Goal: Task Accomplishment & Management: Complete application form

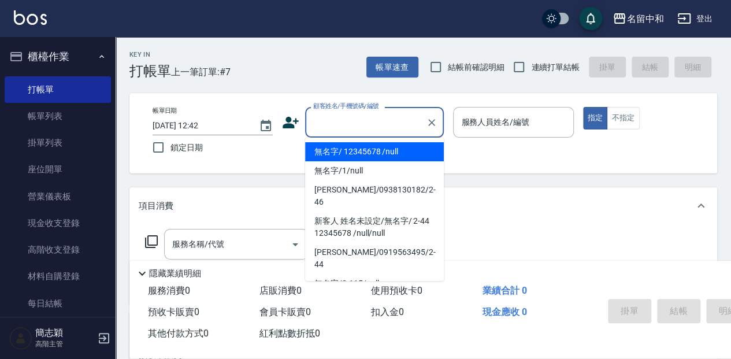
click at [356, 129] on input "顧客姓名/手機號碼/編號" at bounding box center [365, 122] width 111 height 20
click at [378, 155] on li "無名字/ 12345678 /null" at bounding box center [374, 151] width 139 height 19
type input "無名字/ 12345678 /null"
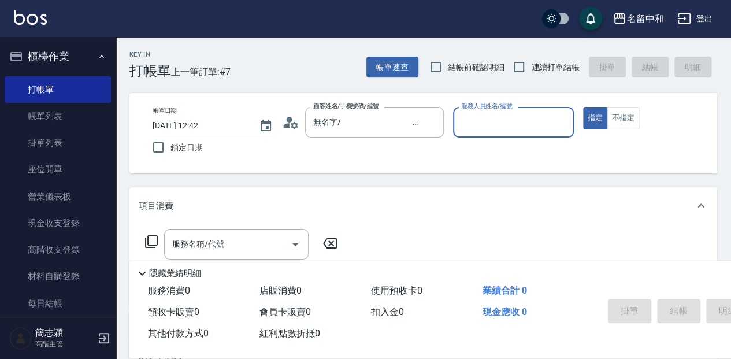
click at [531, 132] on input "服務人員姓名/編號" at bounding box center [513, 122] width 110 height 20
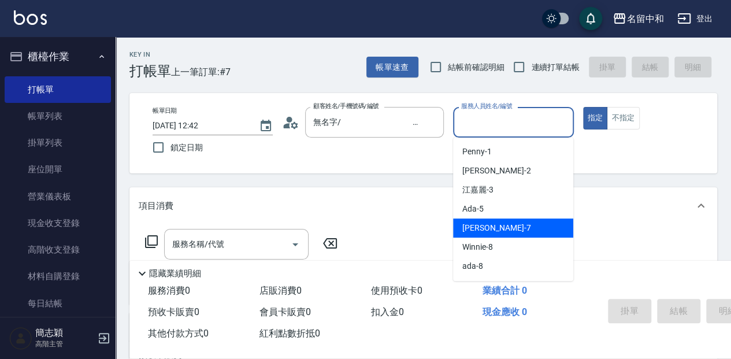
click at [519, 222] on div "[PERSON_NAME] -7" at bounding box center [513, 227] width 120 height 19
type input "[PERSON_NAME]-7"
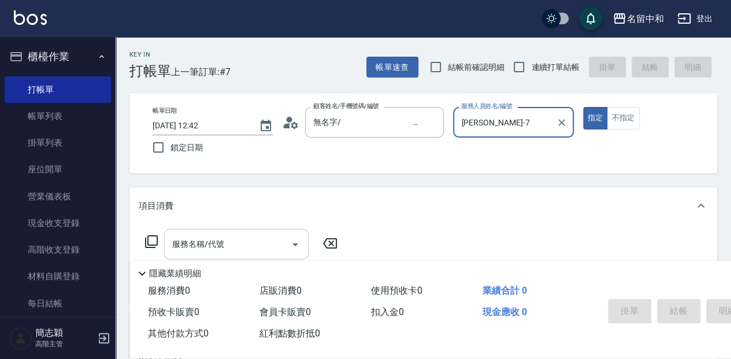
scroll to position [38, 0]
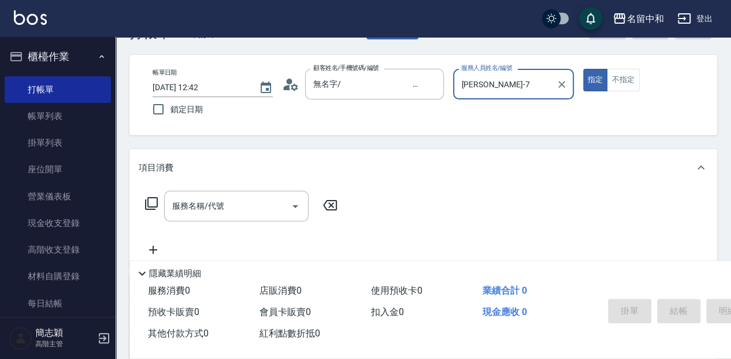
drag, startPoint x: 222, startPoint y: 204, endPoint x: 325, endPoint y: 219, distance: 103.4
click at [224, 204] on input "服務名稱/代號" at bounding box center [227, 206] width 117 height 20
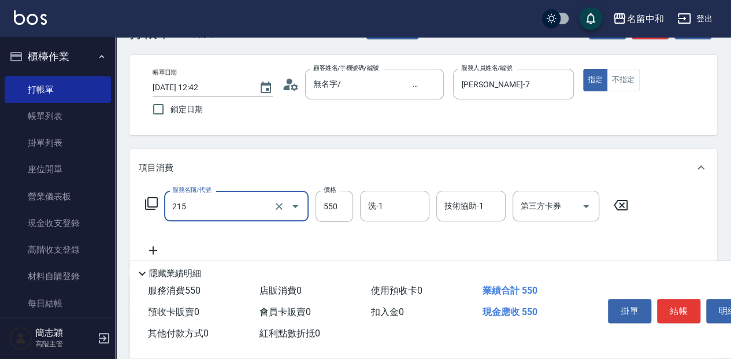
type input "SPA洗髮[500](215)"
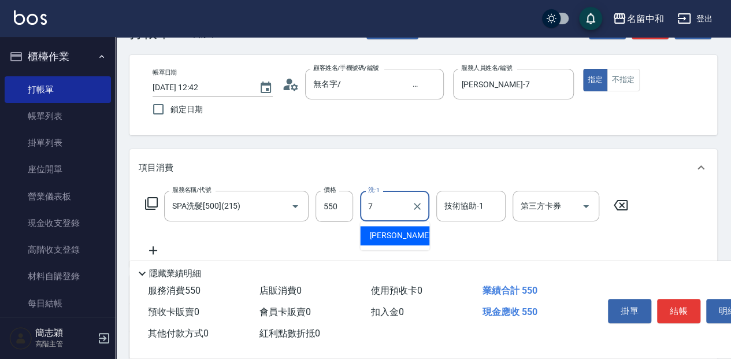
type input "[PERSON_NAME]-7"
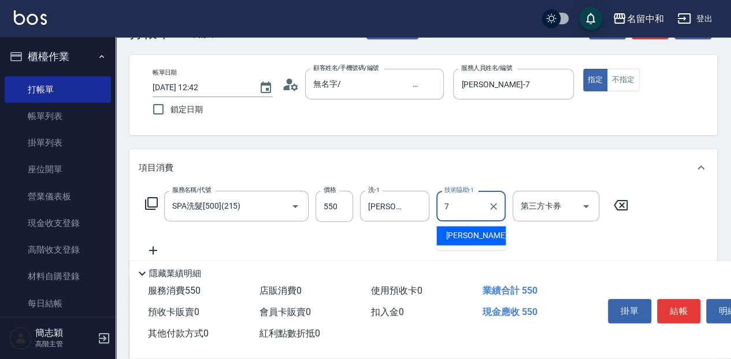
type input "[PERSON_NAME]-7"
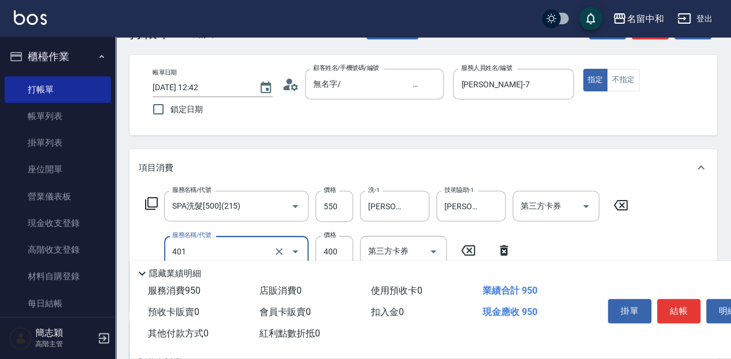
type input "剪髮(400)(401)"
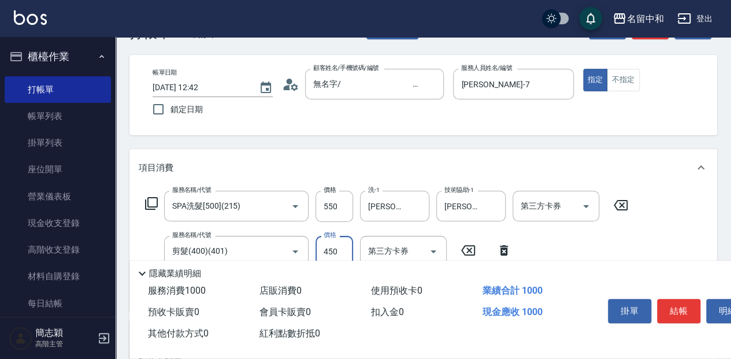
type input "450"
click at [667, 308] on button "結帳" at bounding box center [678, 311] width 43 height 24
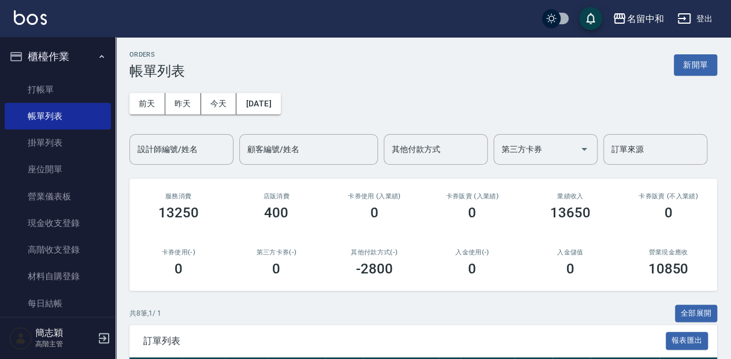
click at [343, 90] on div "[DATE] [DATE] [DATE] [DATE] 設計師編號/姓名 設計師編號/姓名 顧客編號/姓名 顧客編號/姓名 其他付款方式 其他付款方式 第三方…" at bounding box center [422, 121] width 587 height 85
drag, startPoint x: 76, startPoint y: 80, endPoint x: 298, endPoint y: 65, distance: 222.3
click at [77, 81] on link "打帳單" at bounding box center [58, 89] width 106 height 27
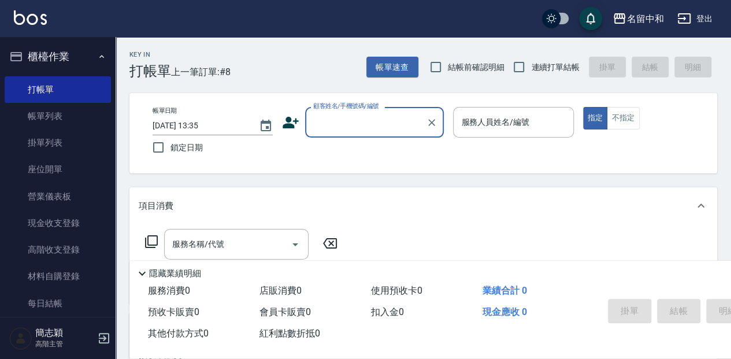
drag, startPoint x: 335, startPoint y: 117, endPoint x: 359, endPoint y: 133, distance: 29.2
click at [336, 117] on input "顧客姓名/手機號碼/編號" at bounding box center [365, 122] width 111 height 20
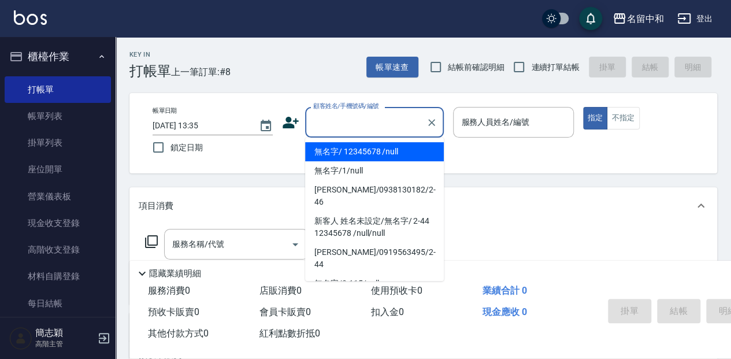
drag, startPoint x: 378, startPoint y: 149, endPoint x: 452, endPoint y: 128, distance: 76.8
click at [378, 148] on li "無名字/ 12345678 /null" at bounding box center [374, 151] width 139 height 19
type input "無名字/ 12345678 /null"
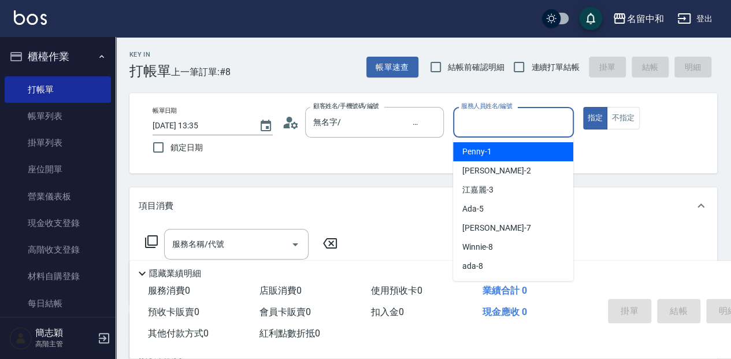
click at [478, 120] on input "服務人員姓名/編號" at bounding box center [513, 122] width 110 height 20
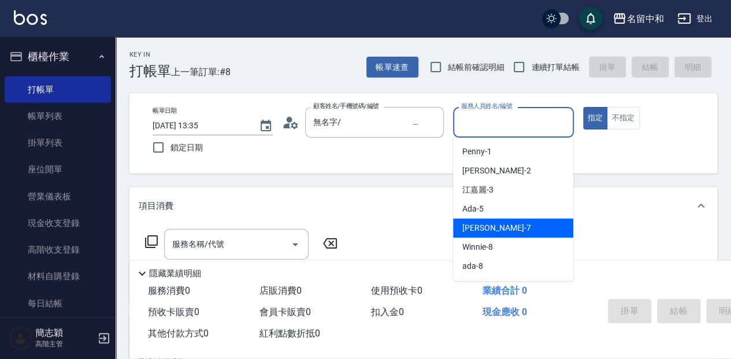
click at [504, 232] on div "[PERSON_NAME] -7" at bounding box center [513, 227] width 120 height 19
type input "[PERSON_NAME]-7"
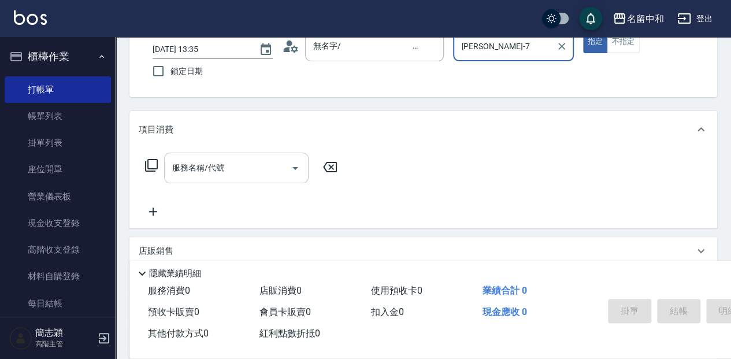
scroll to position [77, 0]
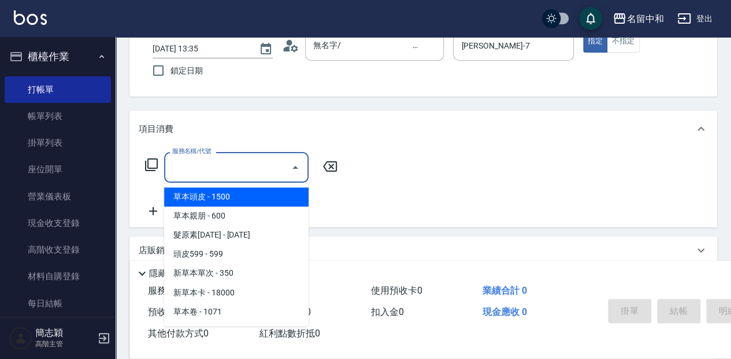
drag, startPoint x: 254, startPoint y: 176, endPoint x: 271, endPoint y: 170, distance: 18.5
click at [258, 174] on input "服務名稱/代號" at bounding box center [227, 167] width 117 height 20
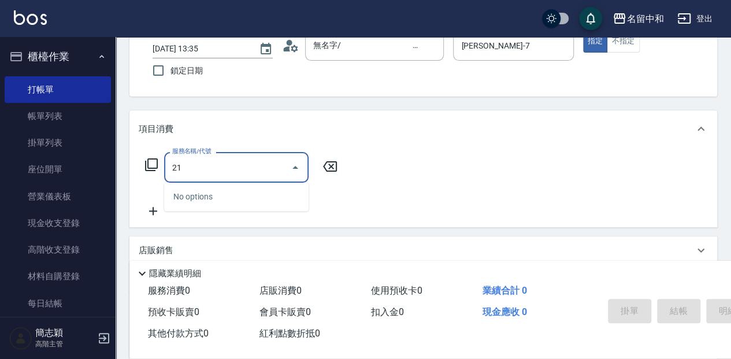
type input "215"
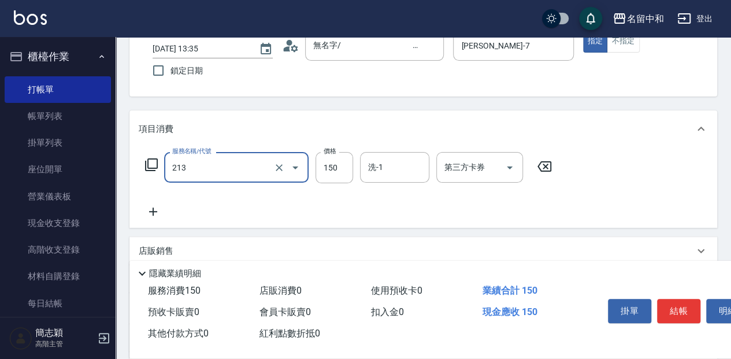
type input "親朋洗150(213)"
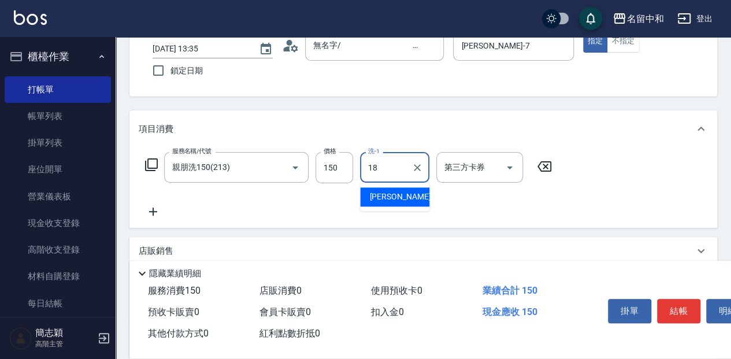
type input "[PERSON_NAME]-18"
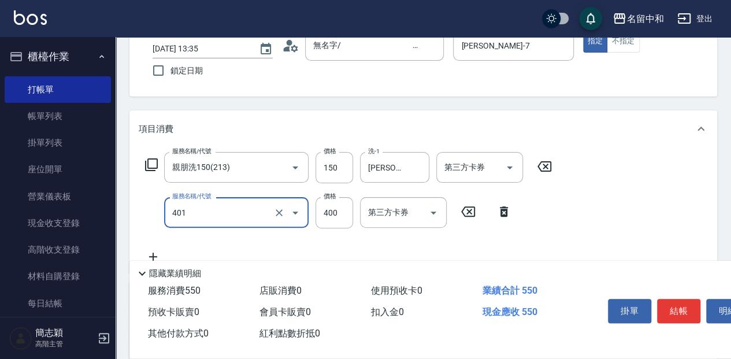
type input "剪髮(400)(401)"
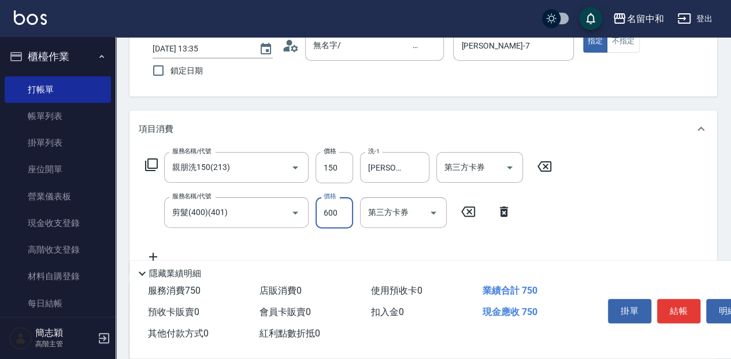
type input "600"
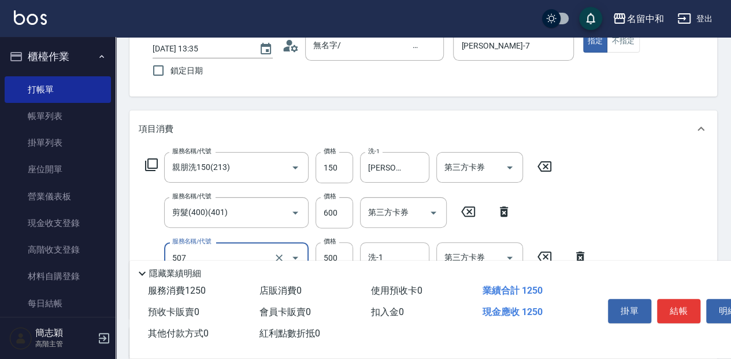
type input "補染(507)"
type input "1000"
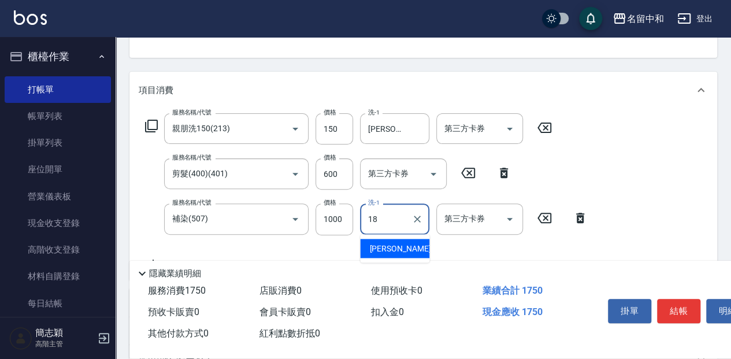
type input "[PERSON_NAME]-18"
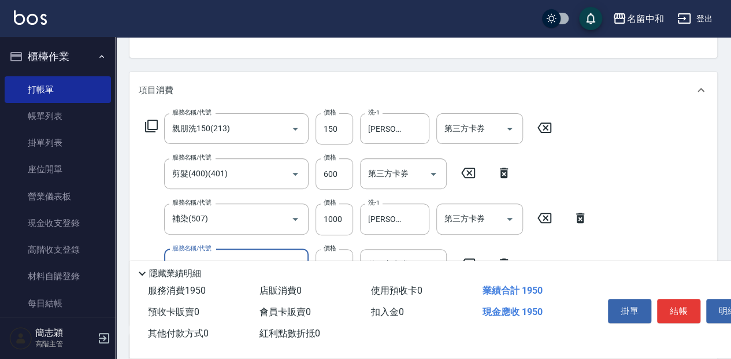
type input "染.頭皮隔離(611)"
type input "300"
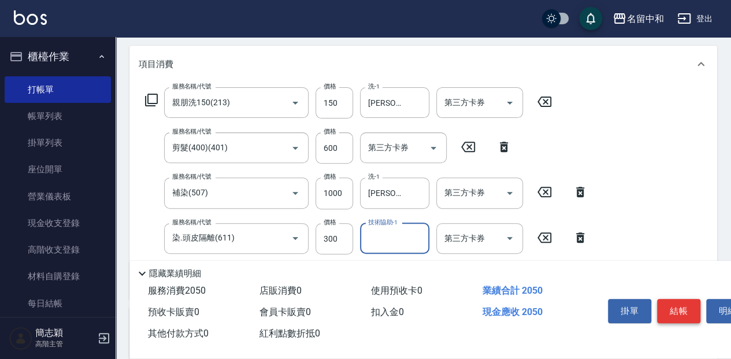
scroll to position [154, 0]
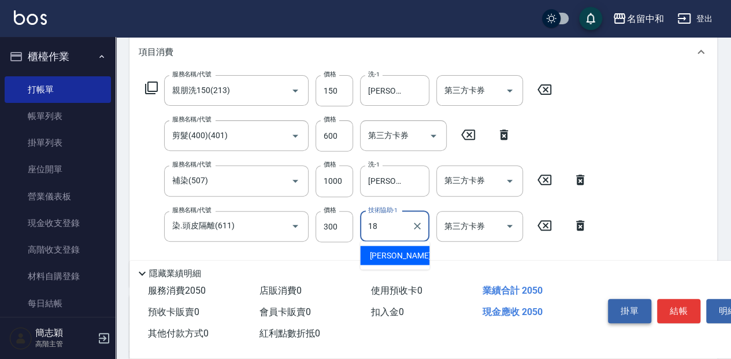
type input "[PERSON_NAME]-18"
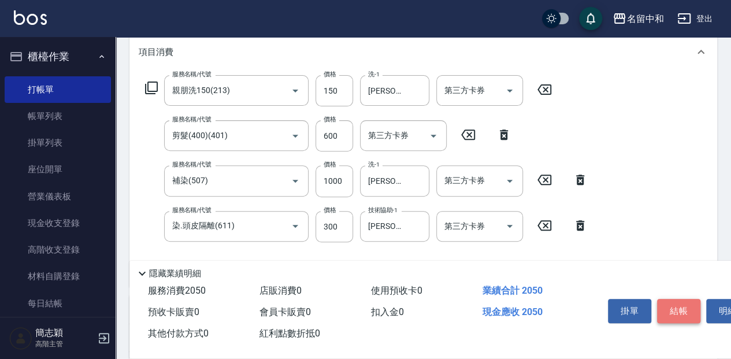
click at [675, 313] on button "結帳" at bounding box center [678, 311] width 43 height 24
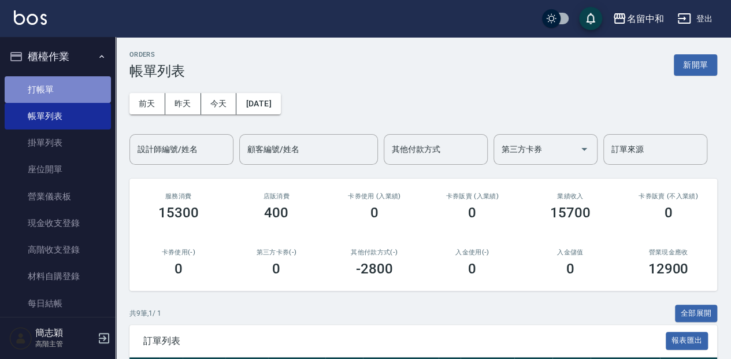
click at [77, 96] on link "打帳單" at bounding box center [58, 89] width 106 height 27
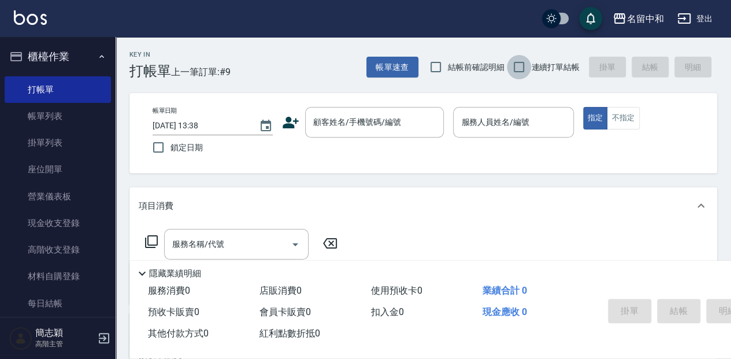
click at [519, 65] on input "連續打單結帳" at bounding box center [519, 67] width 24 height 24
checkbox input "true"
click at [359, 121] on input "顧客姓名/手機號碼/編號" at bounding box center [365, 122] width 111 height 20
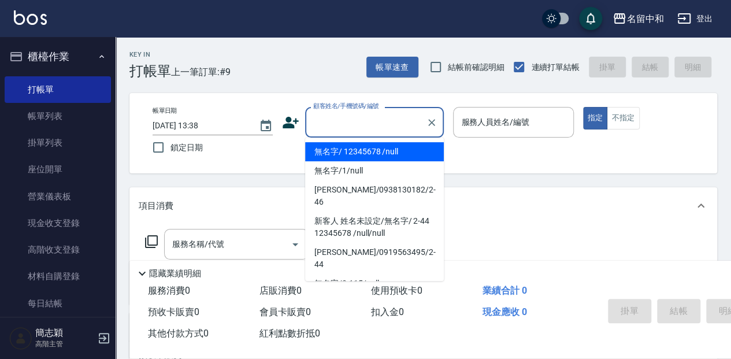
click at [358, 143] on li "無名字/ 12345678 /null" at bounding box center [374, 151] width 139 height 19
type input "無名字/ 12345678 /null"
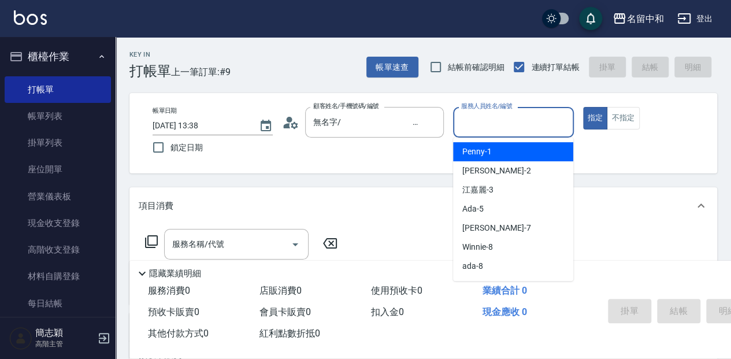
click at [464, 129] on input "服務人員姓名/編號" at bounding box center [513, 122] width 110 height 20
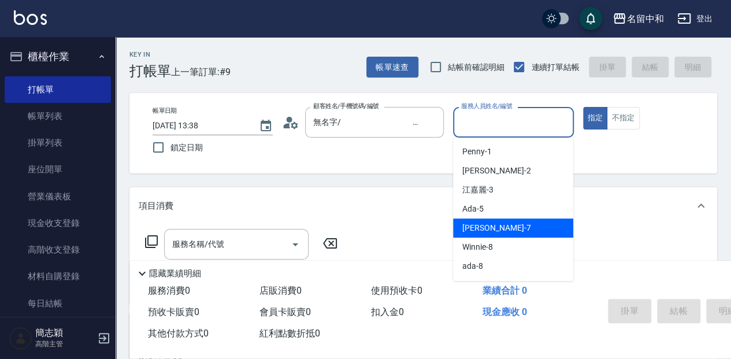
click at [498, 232] on div "[PERSON_NAME] -7" at bounding box center [513, 227] width 120 height 19
type input "[PERSON_NAME]-7"
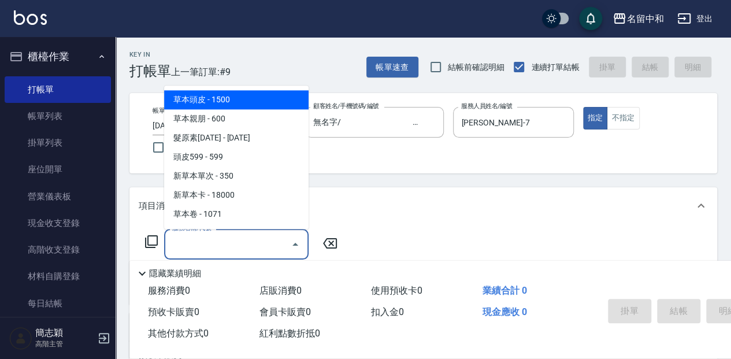
click at [244, 245] on input "服務名稱/代號" at bounding box center [227, 244] width 117 height 20
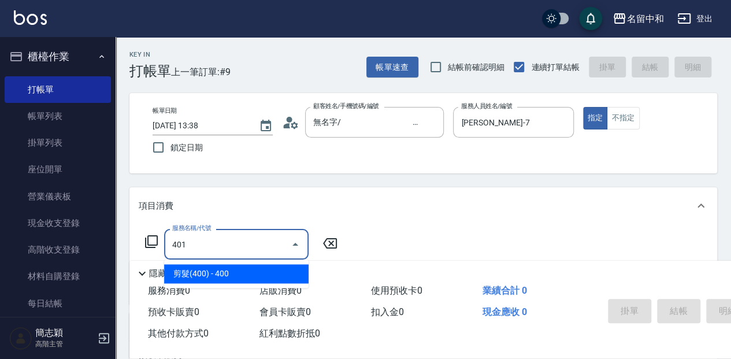
type input "剪髮(400)(401)"
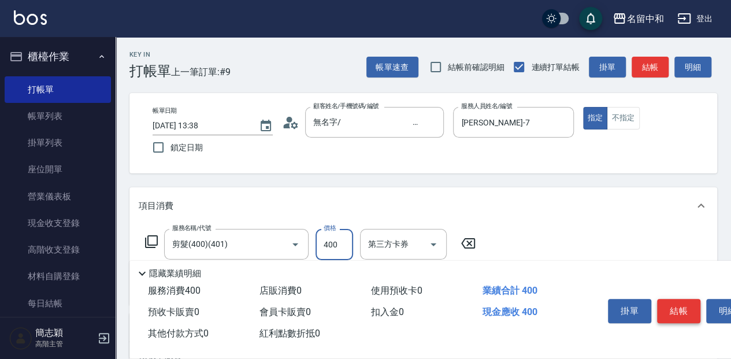
click at [678, 304] on button "結帳" at bounding box center [678, 311] width 43 height 24
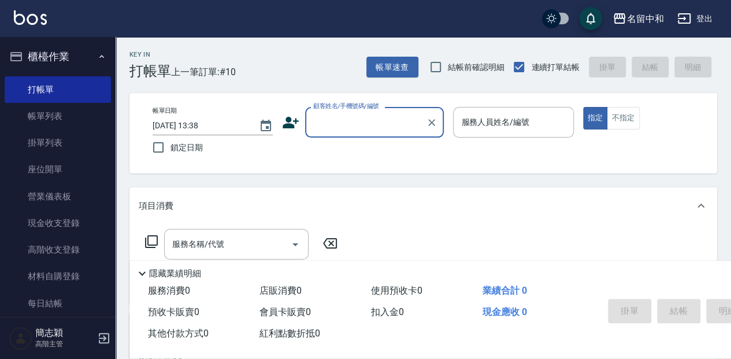
type input "ㄇ"
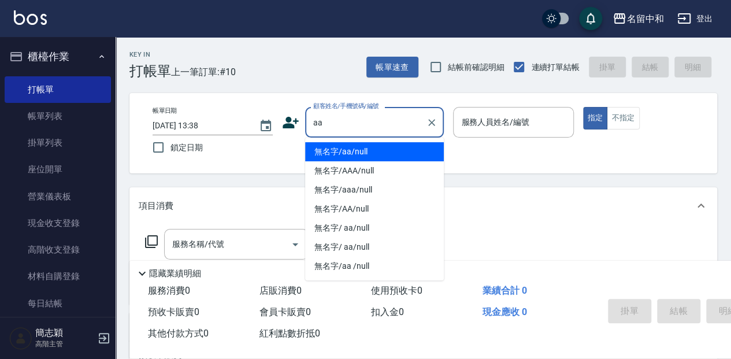
type input "無名字/aa/null"
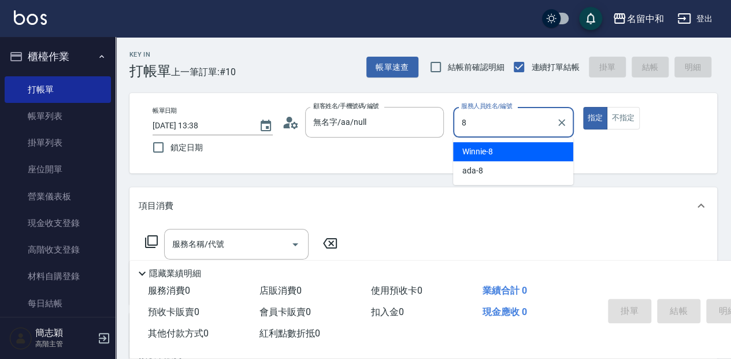
type input "Winnie-8"
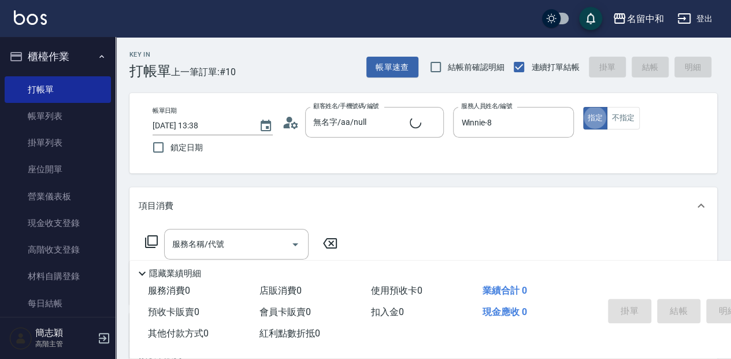
type button "true"
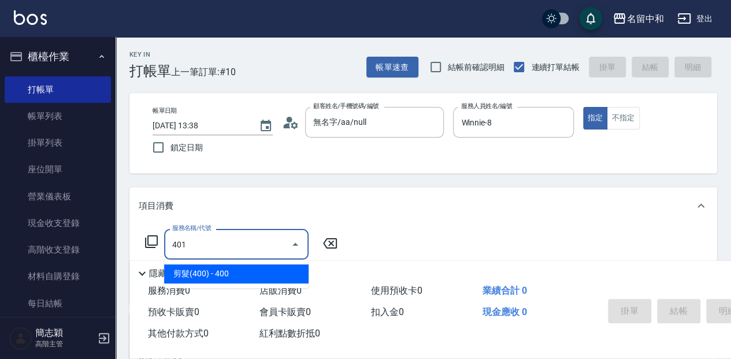
type input "剪髮(400)(401)"
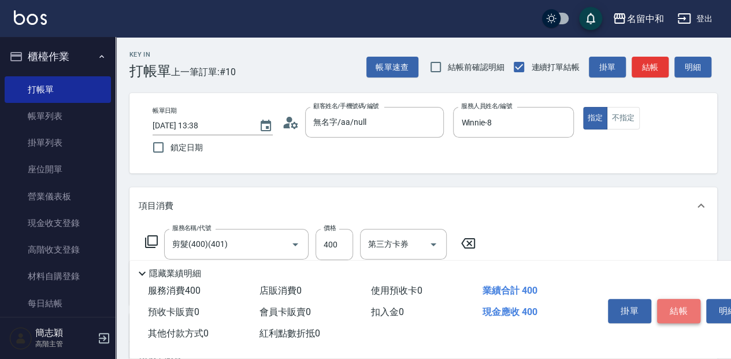
click at [676, 306] on button "結帳" at bounding box center [678, 311] width 43 height 24
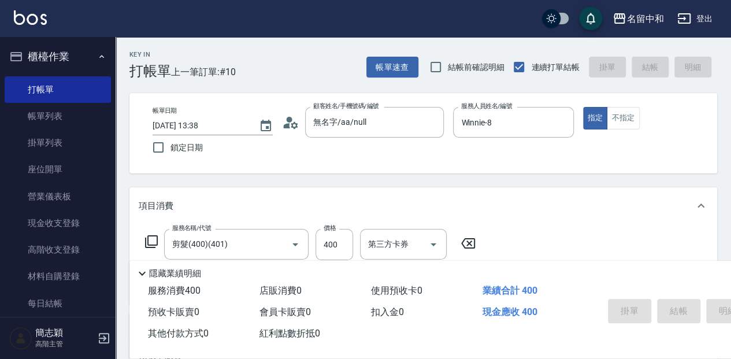
type input "[DATE] 13:40"
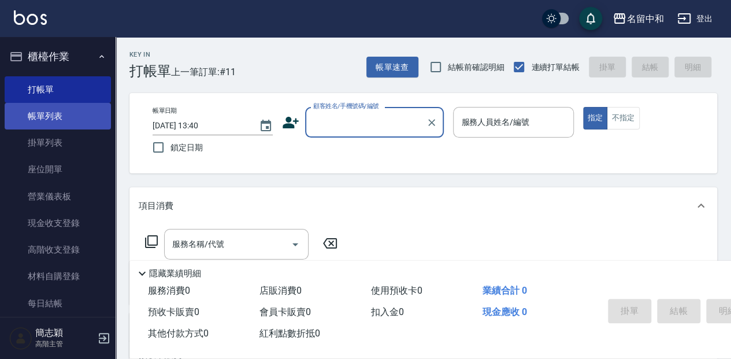
click at [35, 125] on link "帳單列表" at bounding box center [58, 116] width 106 height 27
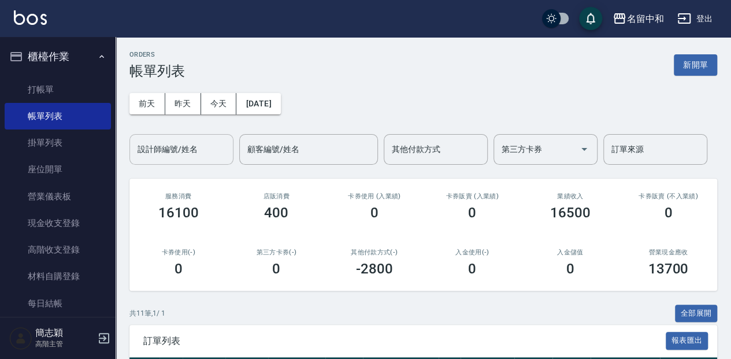
click at [195, 162] on div "設計師編號/姓名" at bounding box center [181, 149] width 104 height 31
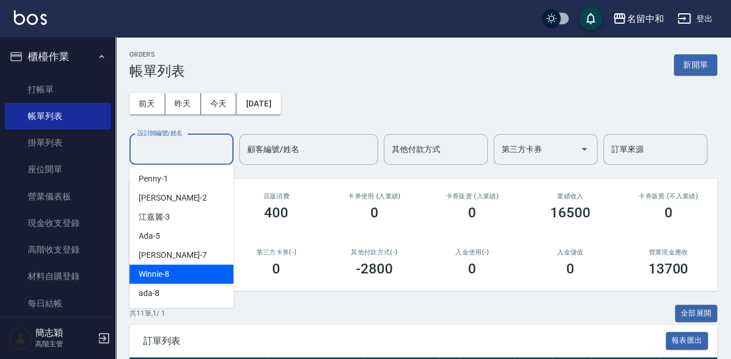
click at [212, 273] on div "Winnie -8" at bounding box center [181, 274] width 104 height 19
type input "Winnie-8"
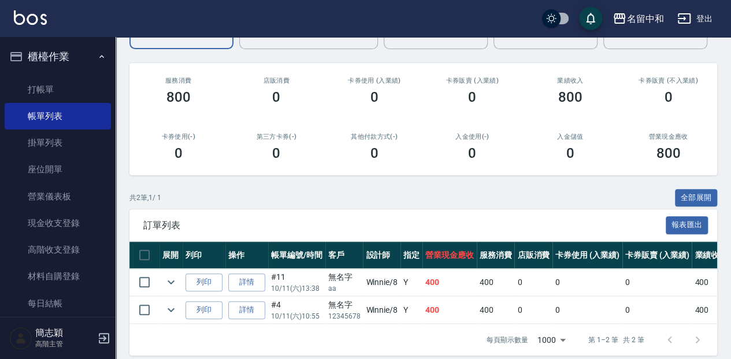
scroll to position [77, 0]
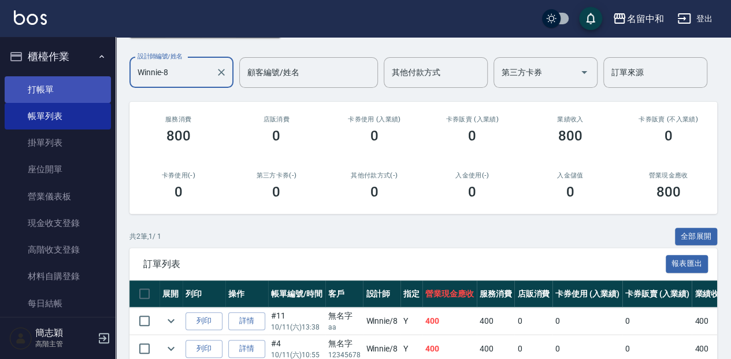
click at [56, 98] on link "打帳單" at bounding box center [58, 89] width 106 height 27
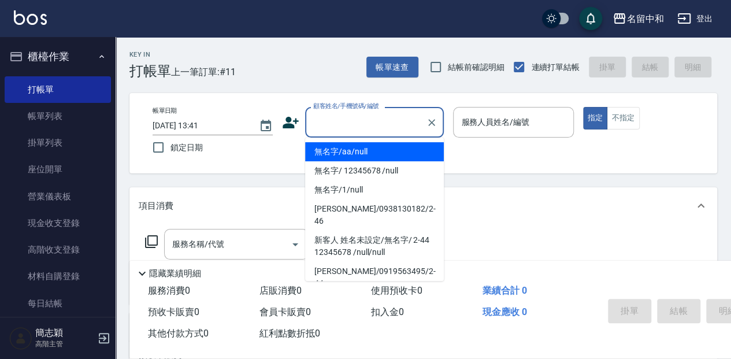
click at [331, 119] on input "顧客姓名/手機號碼/編號" at bounding box center [365, 122] width 111 height 20
click at [335, 150] on li "無名字/aa/null" at bounding box center [374, 151] width 139 height 19
type input "無名字/aa/null"
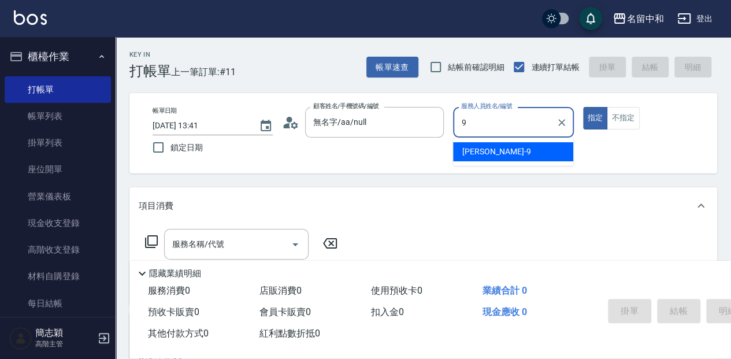
type input "[PERSON_NAME]-9"
type button "true"
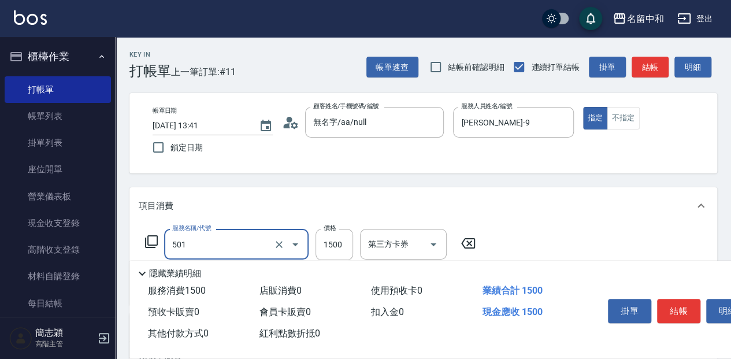
type input "染髮(1500](501)"
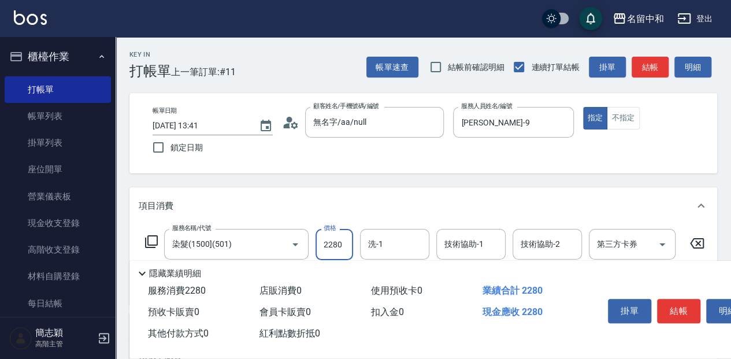
type input "2280"
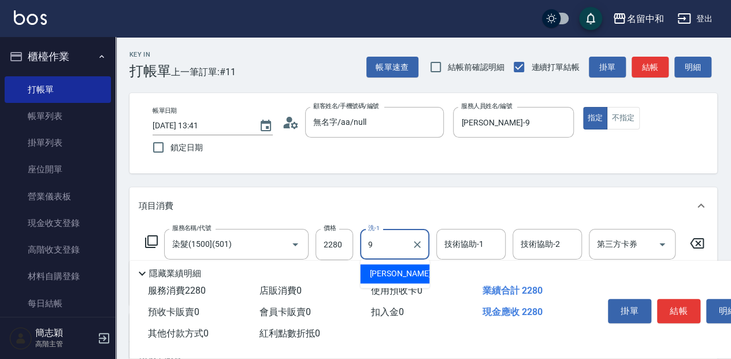
type input "[PERSON_NAME]-9"
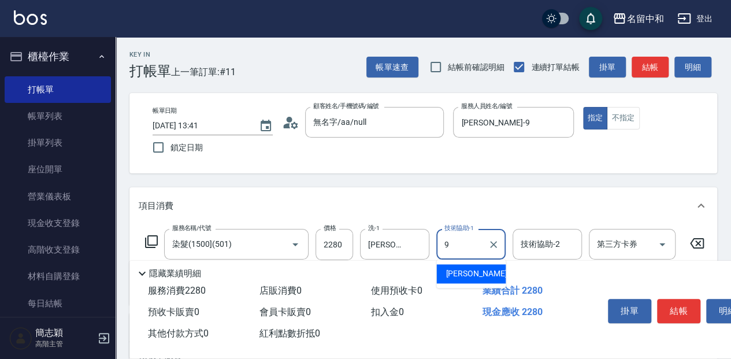
type input "[PERSON_NAME]-9"
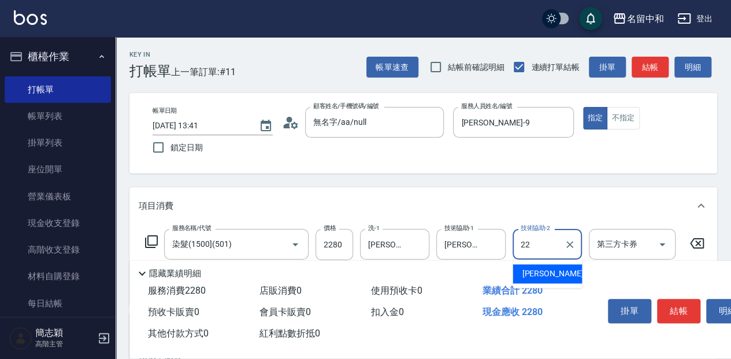
type input "品絜-22"
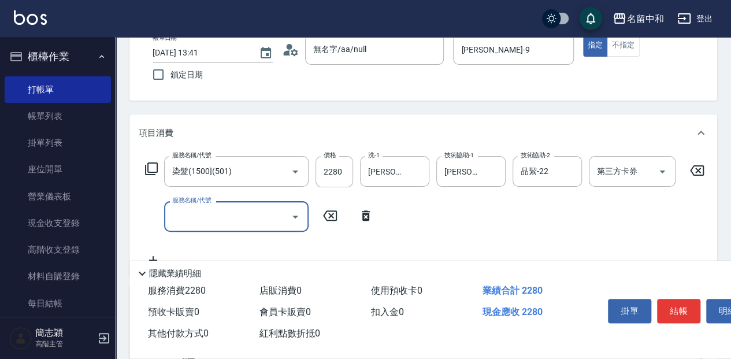
scroll to position [77, 0]
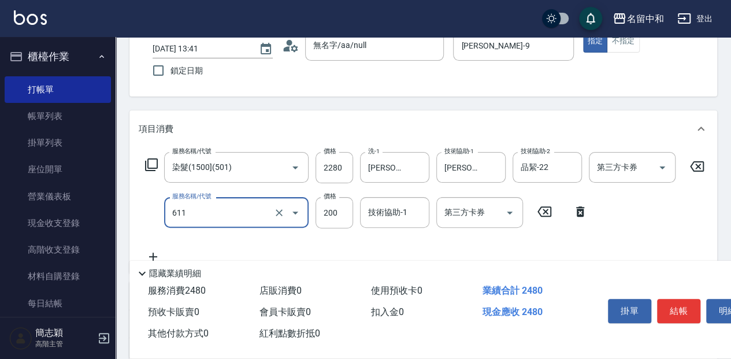
type input "染.頭皮隔離(611)"
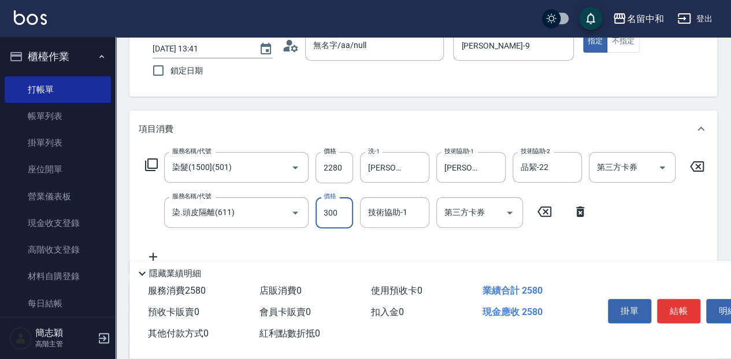
type input "300"
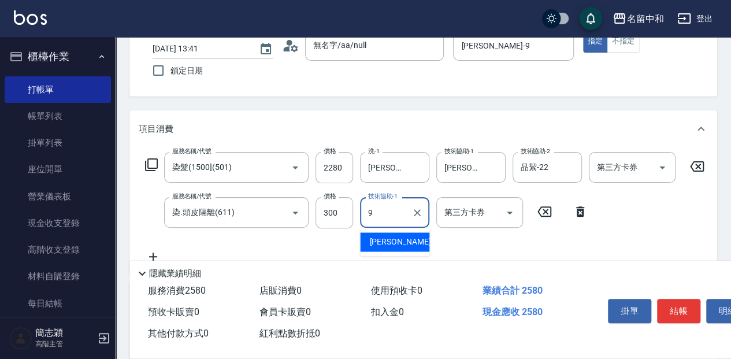
type input "[PERSON_NAME]-9"
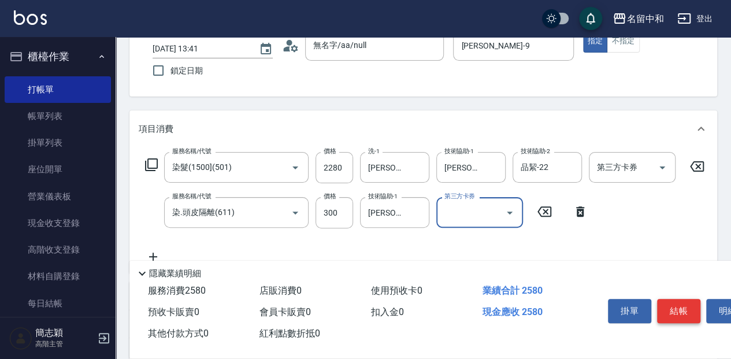
click at [682, 301] on button "結帳" at bounding box center [678, 311] width 43 height 24
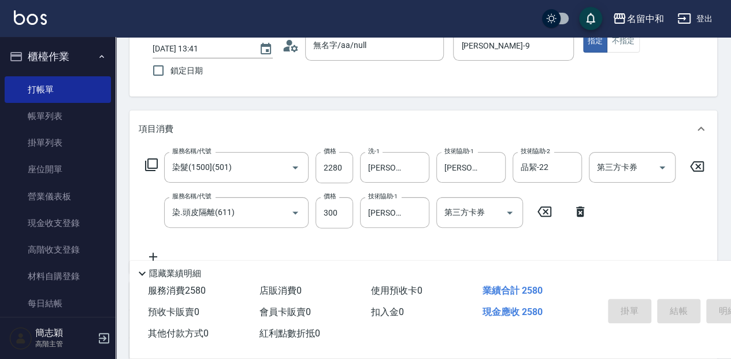
type input "[DATE] 13:46"
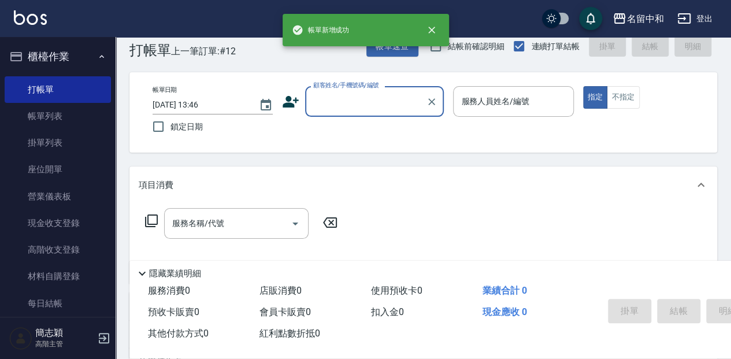
scroll to position [0, 0]
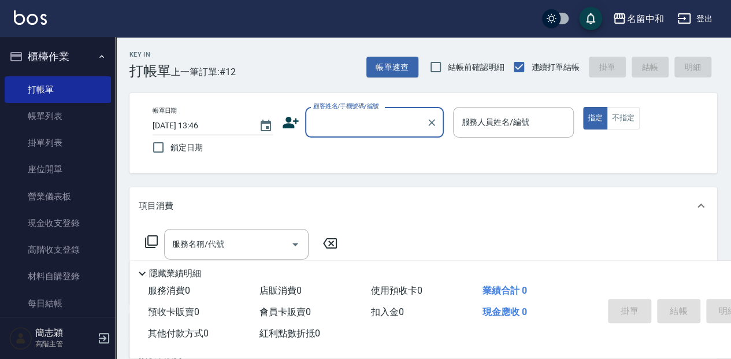
click at [362, 114] on input "顧客姓名/手機號碼/編號" at bounding box center [365, 122] width 111 height 20
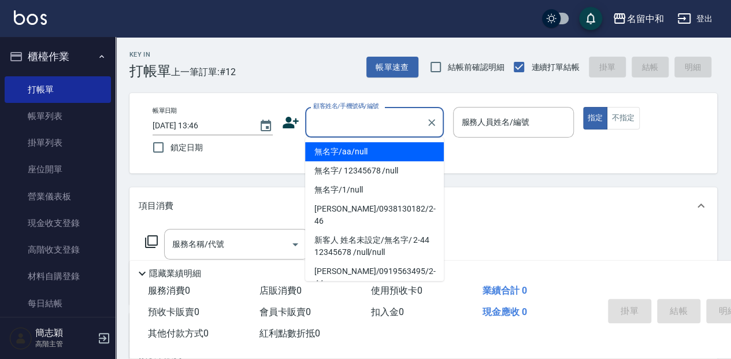
click at [387, 153] on li "無名字/aa/null" at bounding box center [374, 151] width 139 height 19
type input "無名字/aa/null"
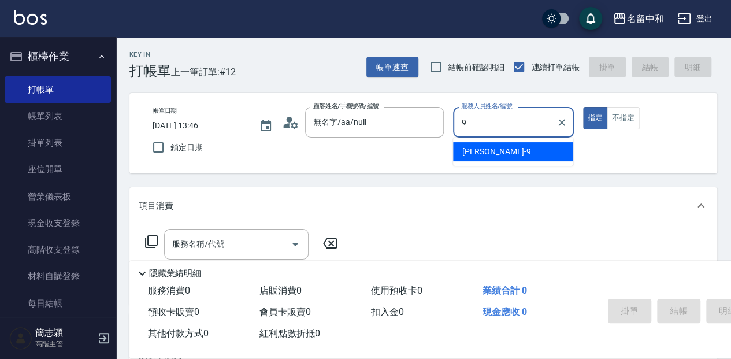
type input "[PERSON_NAME]-9"
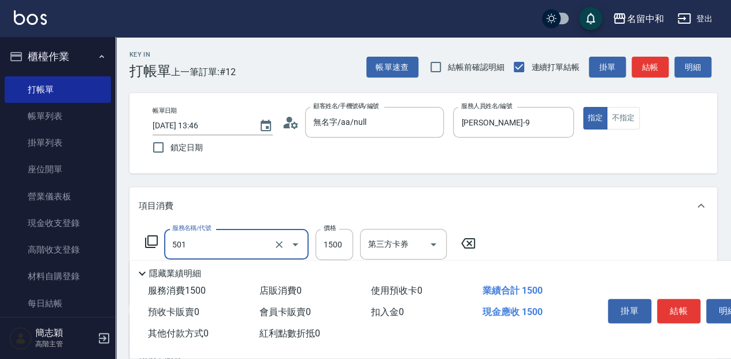
type input "染髮(1500](501)"
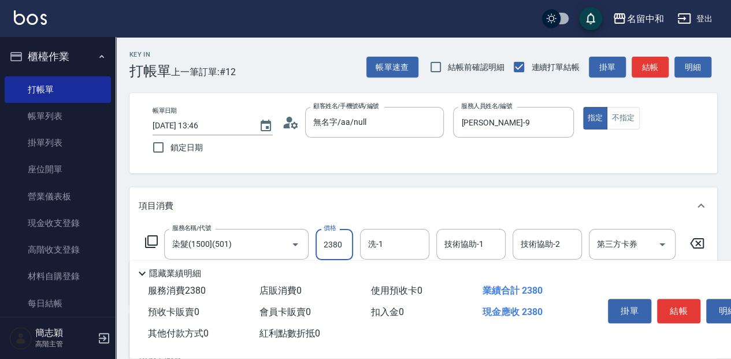
type input "2380"
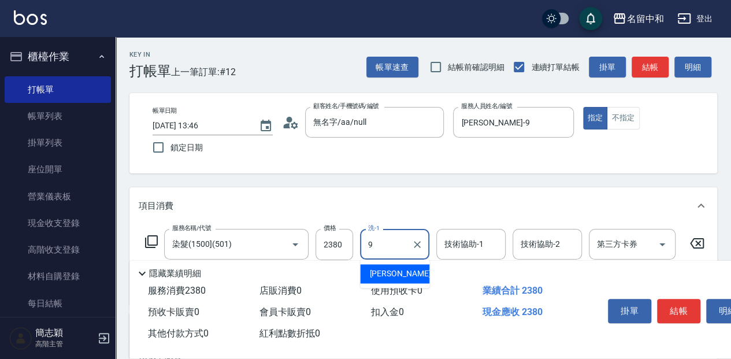
type input "[PERSON_NAME]-9"
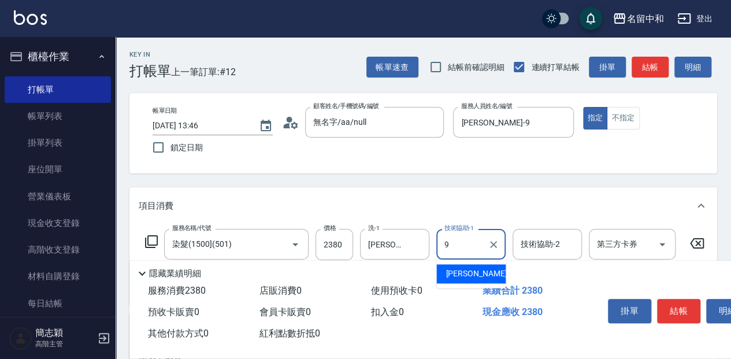
type input "[PERSON_NAME]-9"
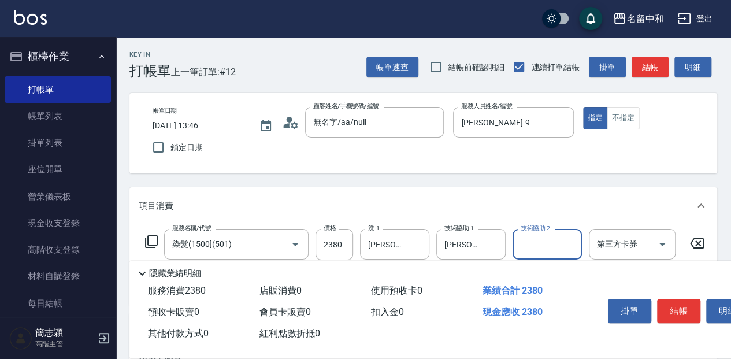
type input "3"
type input "品絜-22"
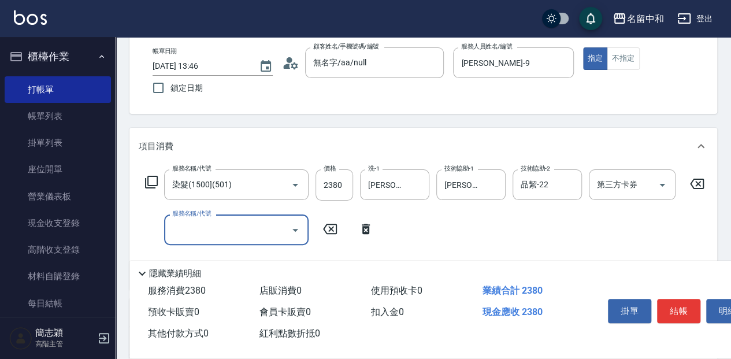
scroll to position [154, 0]
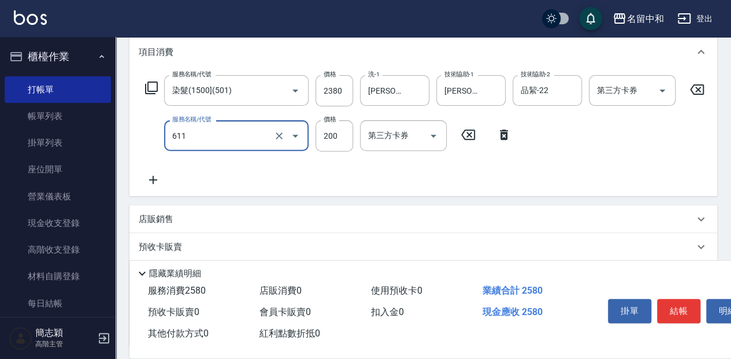
type input "染.頭皮隔離(611)"
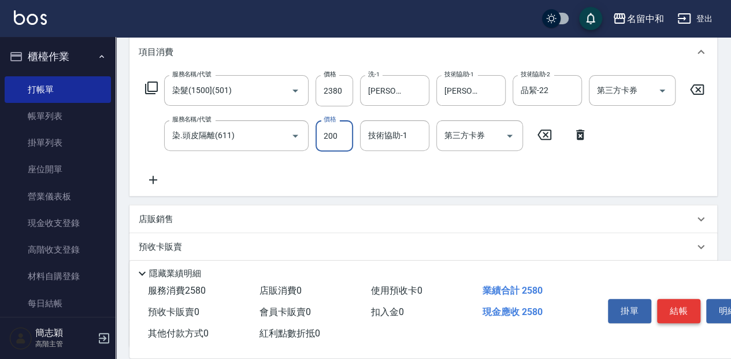
click at [678, 310] on button "結帳" at bounding box center [678, 311] width 43 height 24
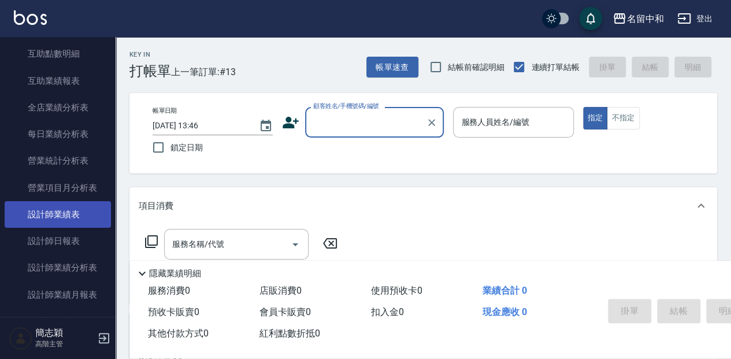
scroll to position [731, 0]
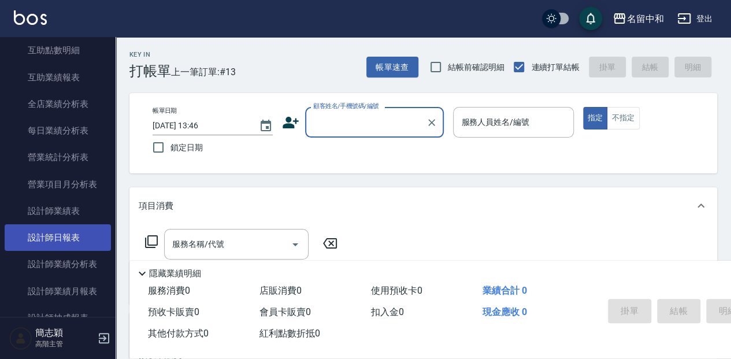
click at [46, 232] on link "設計師日報表" at bounding box center [58, 237] width 106 height 27
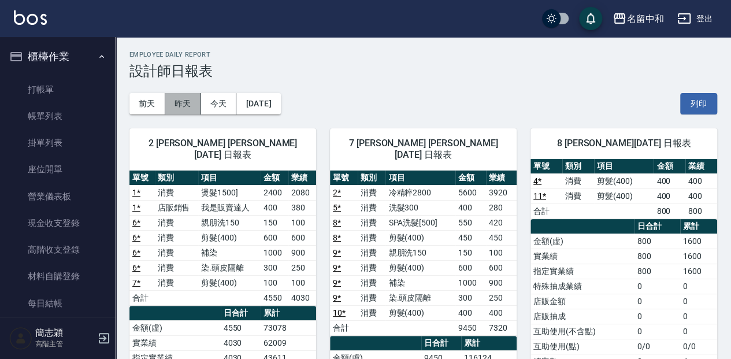
click at [181, 102] on button "昨天" at bounding box center [183, 103] width 36 height 21
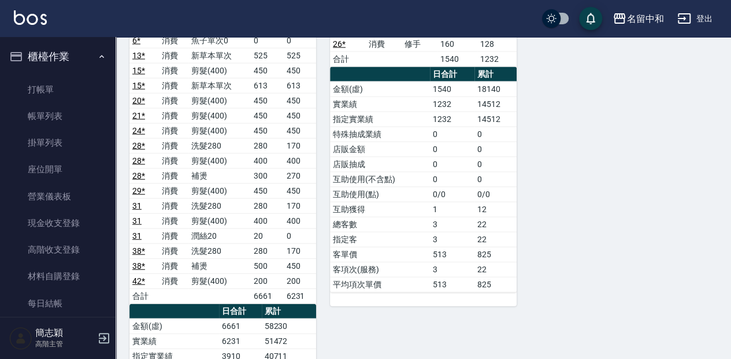
scroll to position [1271, 0]
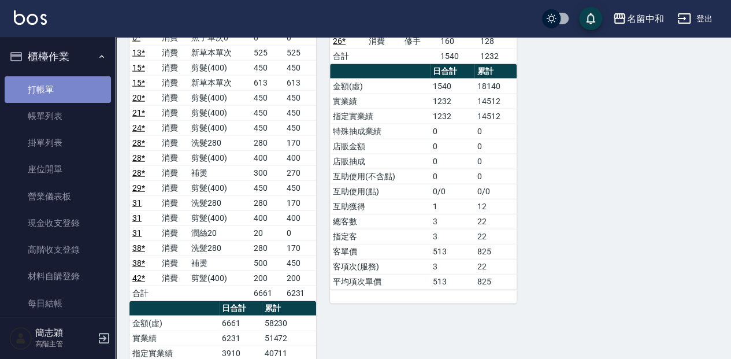
click at [71, 83] on link "打帳單" at bounding box center [58, 89] width 106 height 27
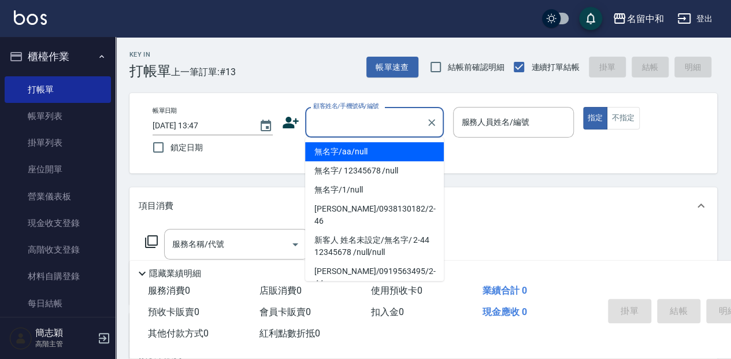
type input "無名字/aa/null"
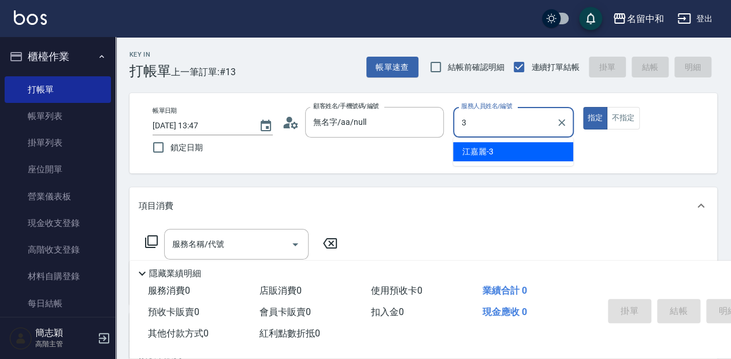
type input "江嘉麗-3"
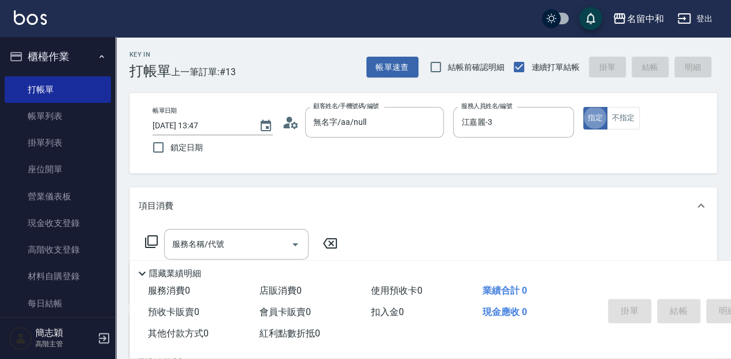
type button "true"
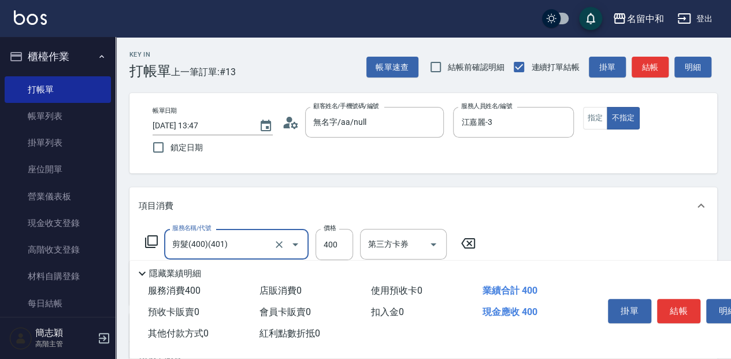
type input "剪髮(400)(401)"
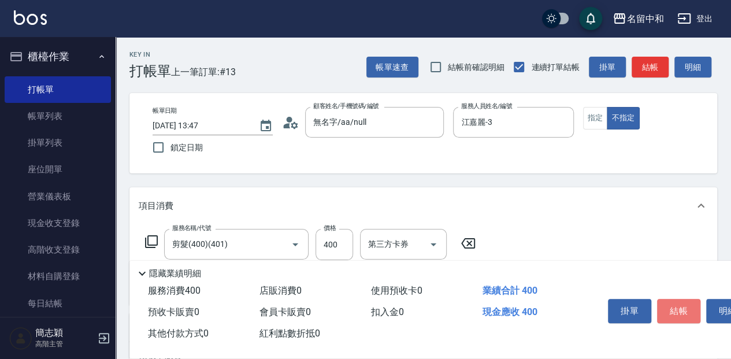
click at [689, 311] on button "結帳" at bounding box center [678, 311] width 43 height 24
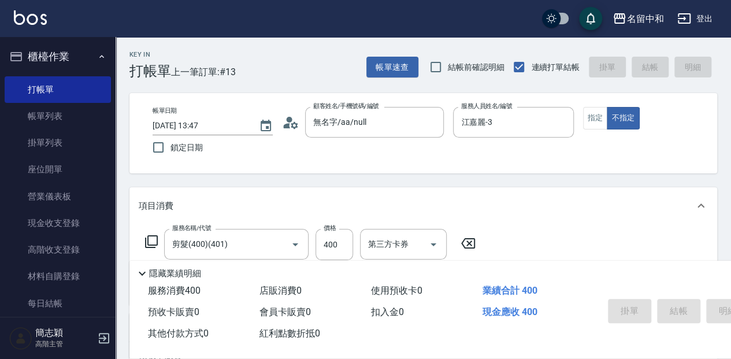
type input "[DATE] 14:55"
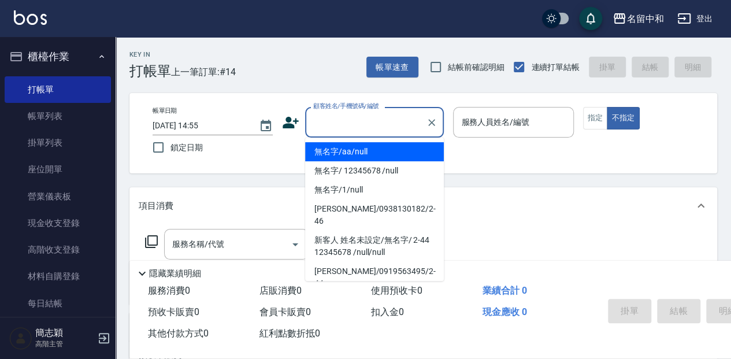
type input "無名字/aa/null"
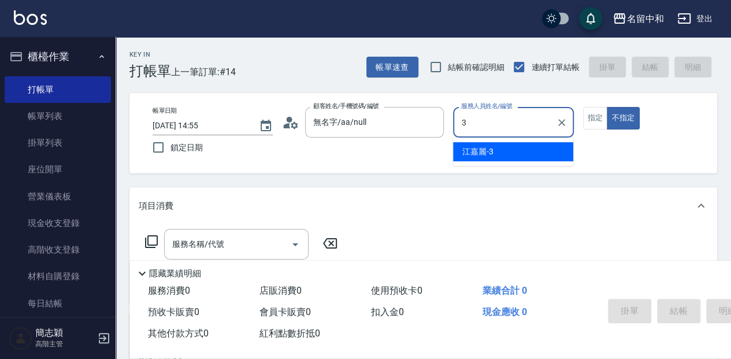
type input "江嘉麗-3"
type button "false"
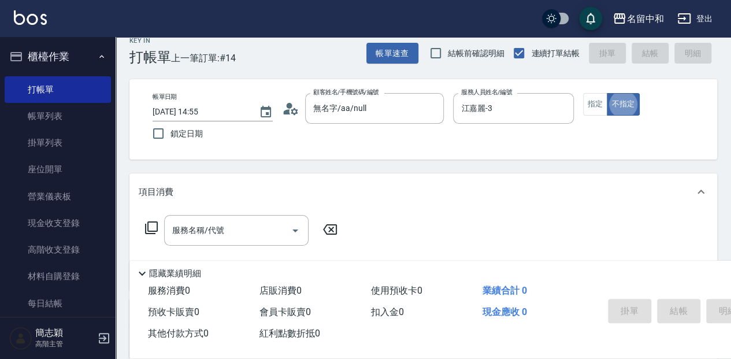
scroll to position [15, 0]
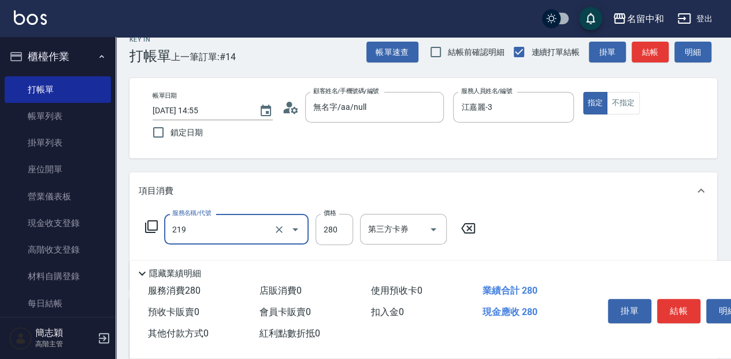
type input "洗髮280(219)"
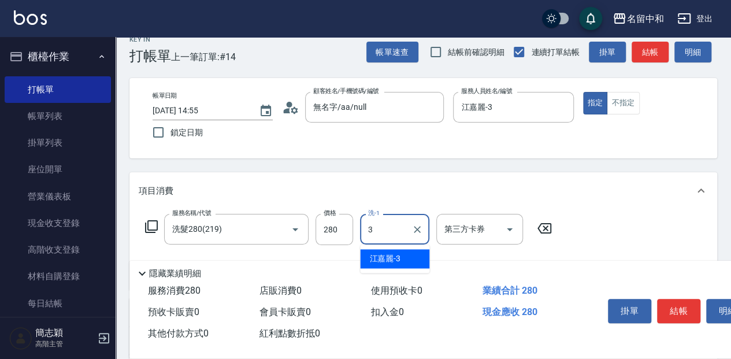
type input "江嘉麗-3"
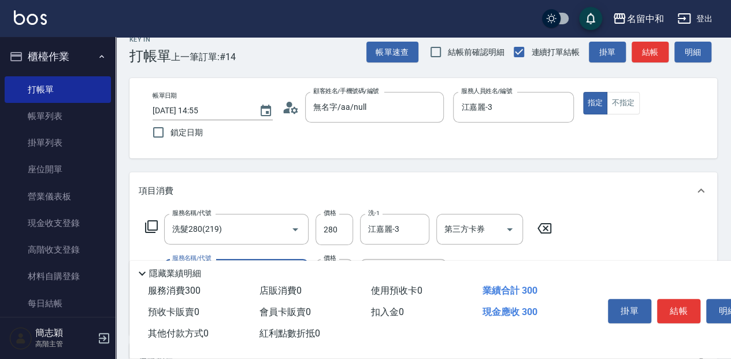
type input "潤絲20(801)"
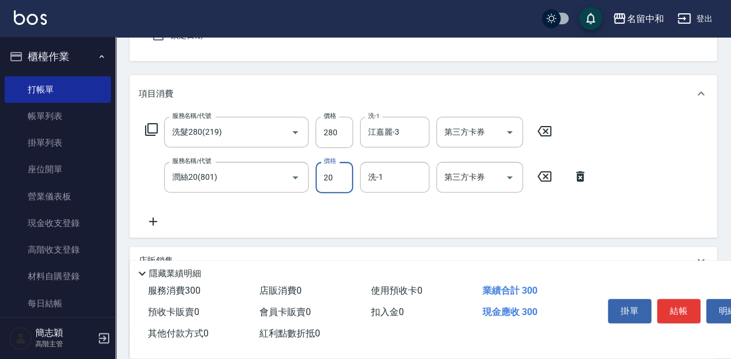
scroll to position [131, 0]
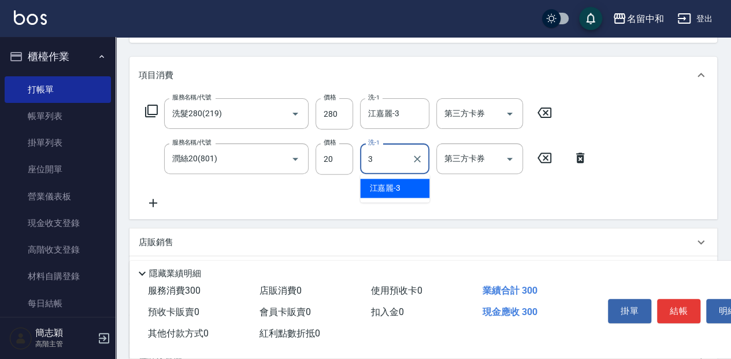
type input "江嘉麗-3"
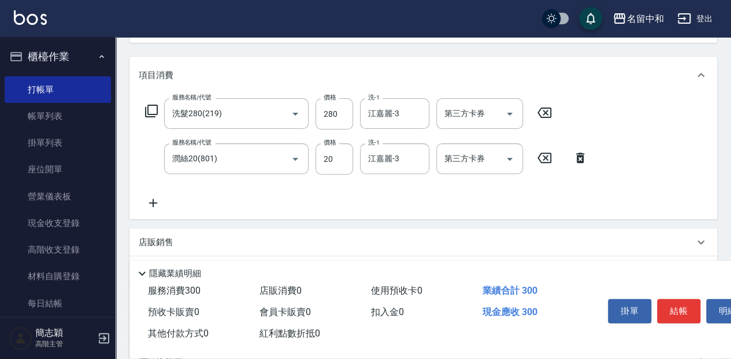
click at [148, 108] on icon at bounding box center [151, 111] width 14 height 14
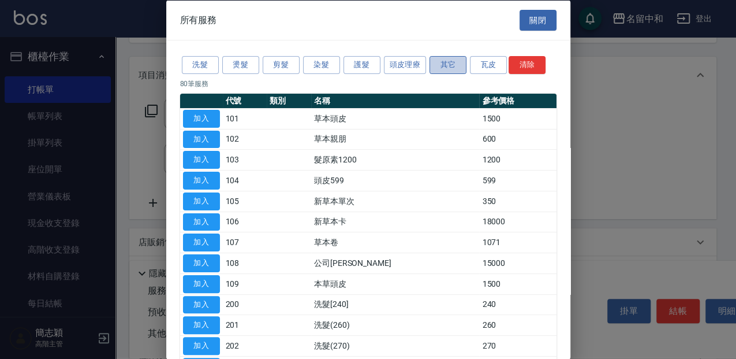
click at [451, 67] on button "其它" at bounding box center [448, 65] width 37 height 18
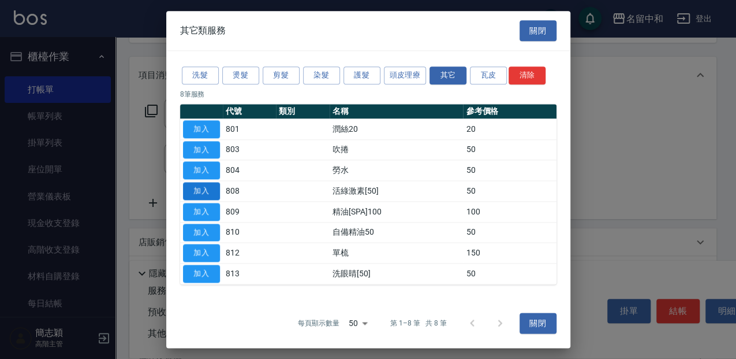
click at [200, 190] on button "加入" at bounding box center [201, 191] width 37 height 18
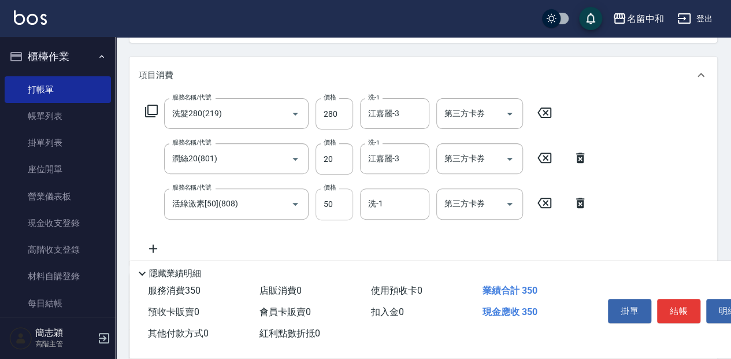
click at [341, 210] on input "50" at bounding box center [334, 203] width 38 height 31
type input "100"
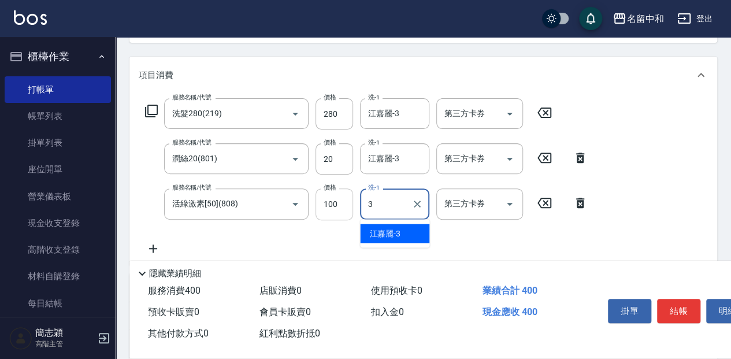
type input "江嘉麗-3"
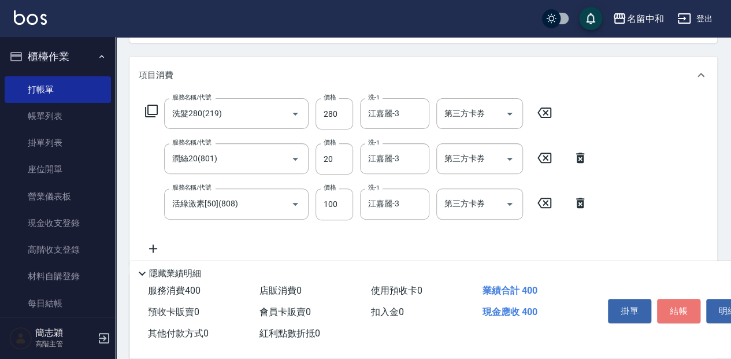
drag, startPoint x: 691, startPoint y: 310, endPoint x: 626, endPoint y: 347, distance: 74.2
click at [691, 310] on button "結帳" at bounding box center [678, 311] width 43 height 24
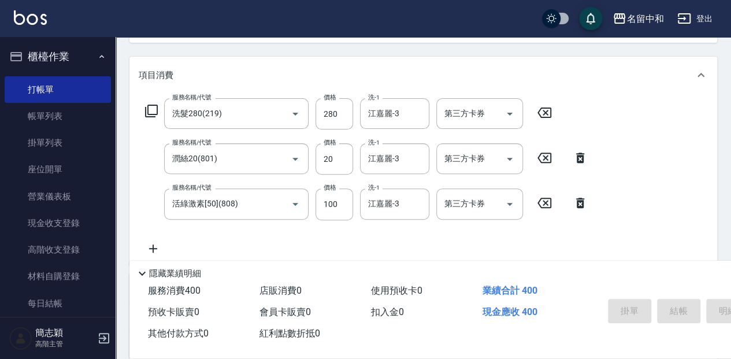
type input "[DATE] 14:56"
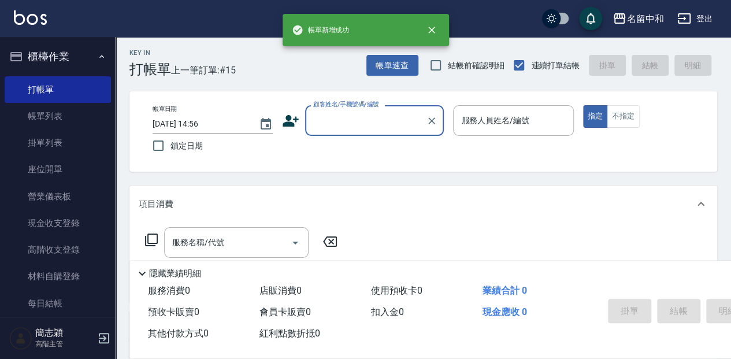
scroll to position [0, 0]
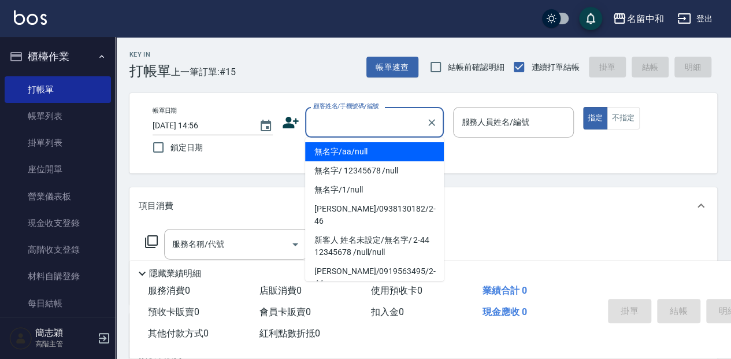
type input "無名字/aa/null"
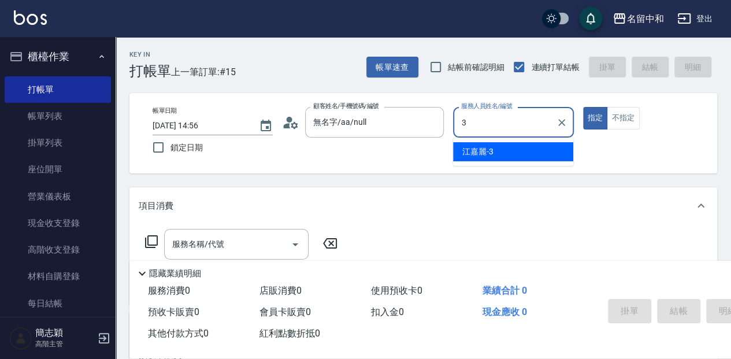
type input "江嘉麗-3"
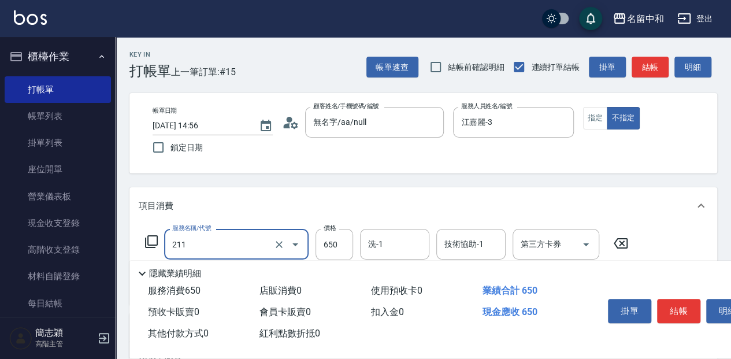
type input "洗+滾珠精油(211)"
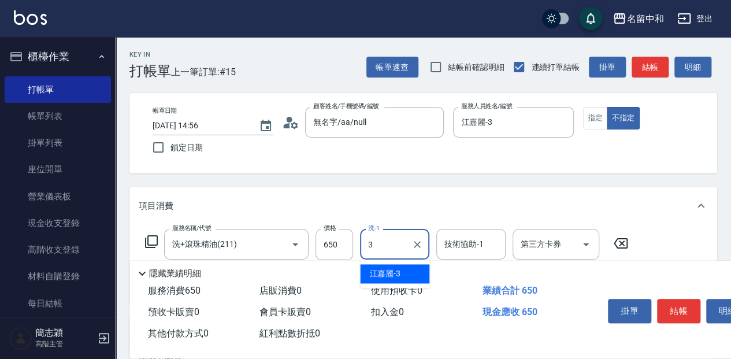
type input "江嘉麗-3"
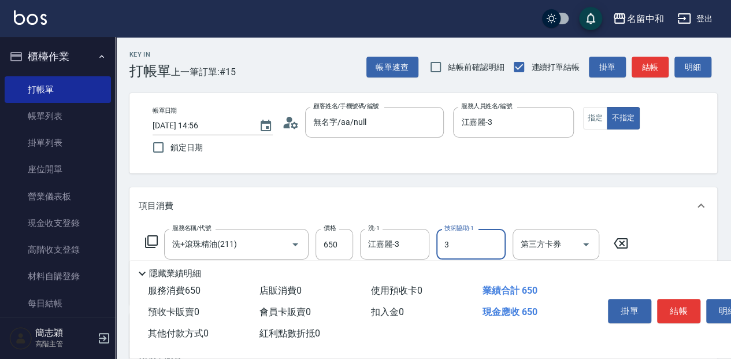
type input "江嘉麗-3"
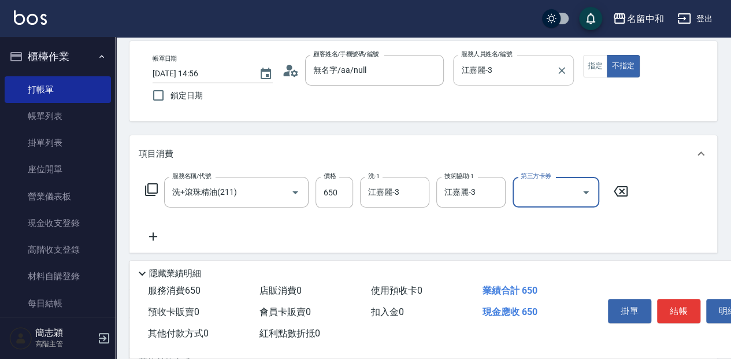
scroll to position [77, 0]
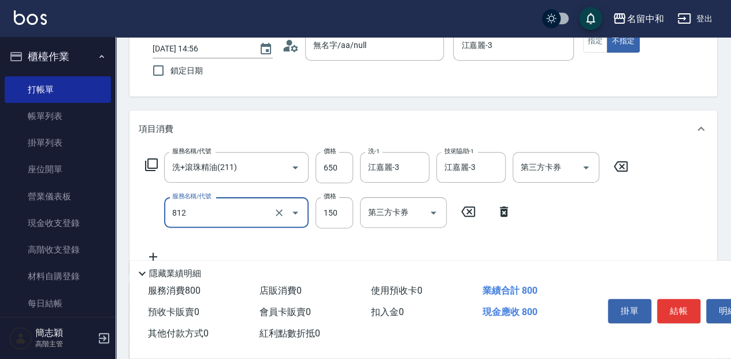
type input "單梳(812)"
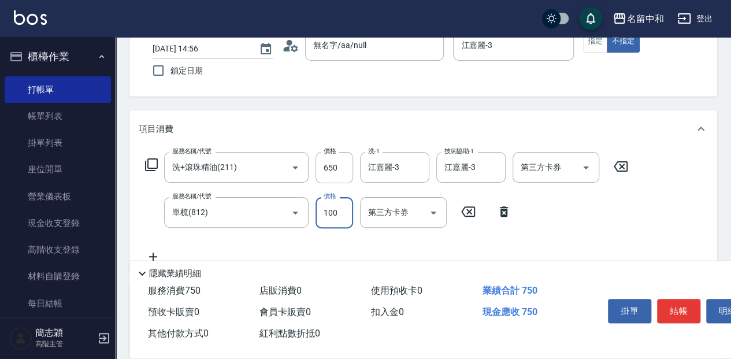
type input "100"
click at [676, 304] on button "結帳" at bounding box center [678, 311] width 43 height 24
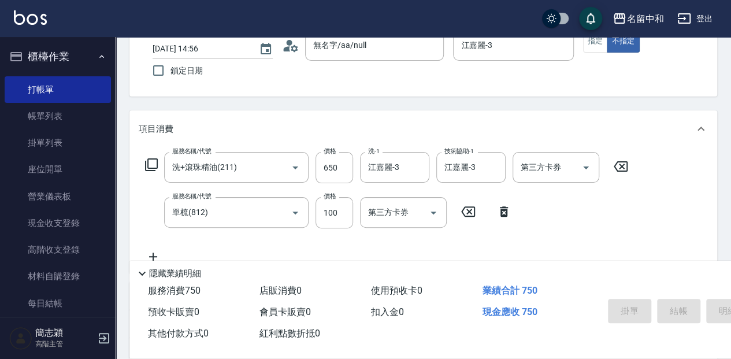
type input "[DATE] 14:57"
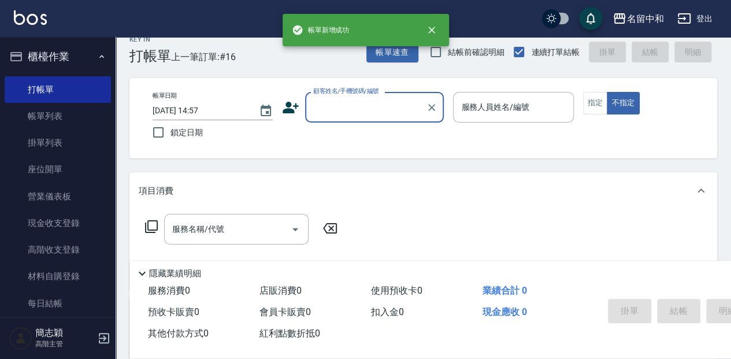
scroll to position [0, 0]
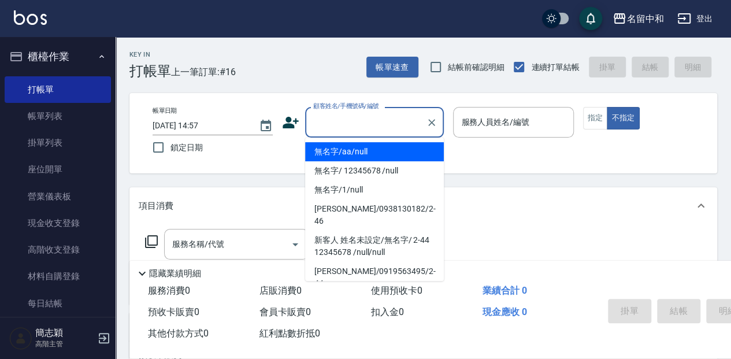
type input "無名字/aa/null"
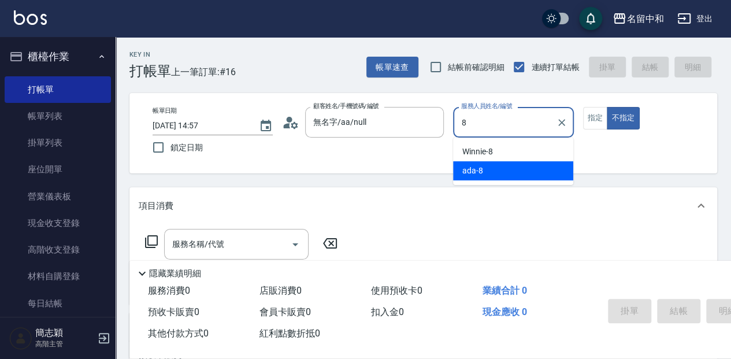
type input "ada-8"
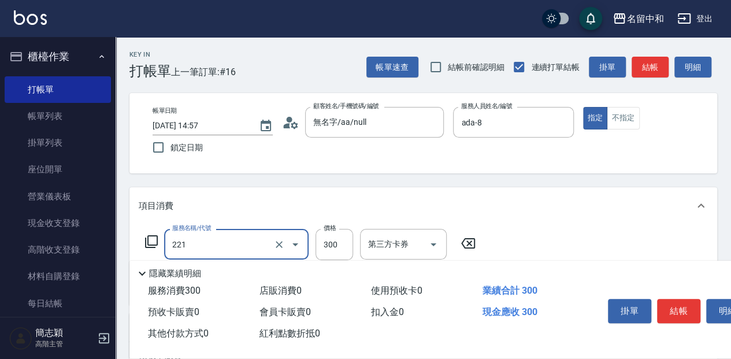
type input "洗髮300(221)"
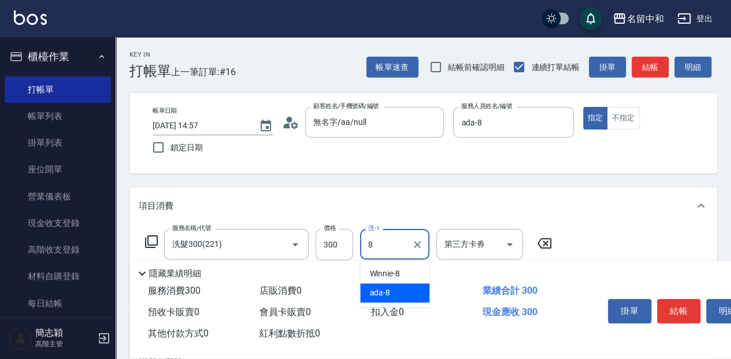
type input "ada-8"
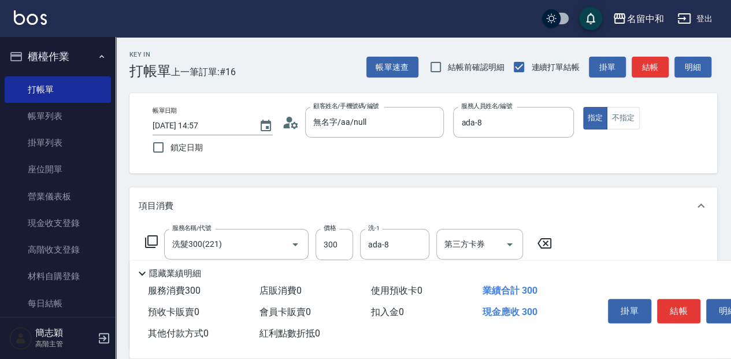
scroll to position [38, 0]
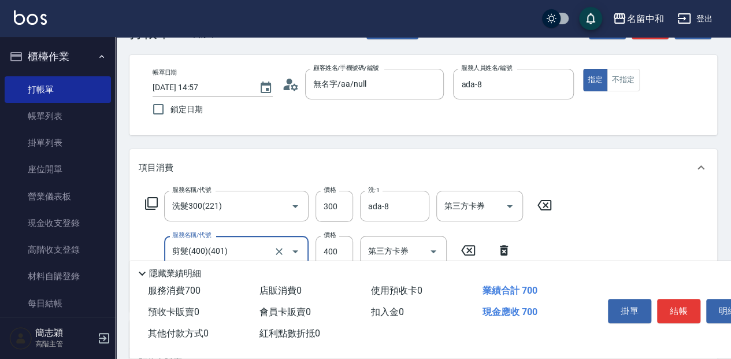
type input "剪髮(400)(401)"
type input "450"
click at [680, 304] on button "結帳" at bounding box center [678, 311] width 43 height 24
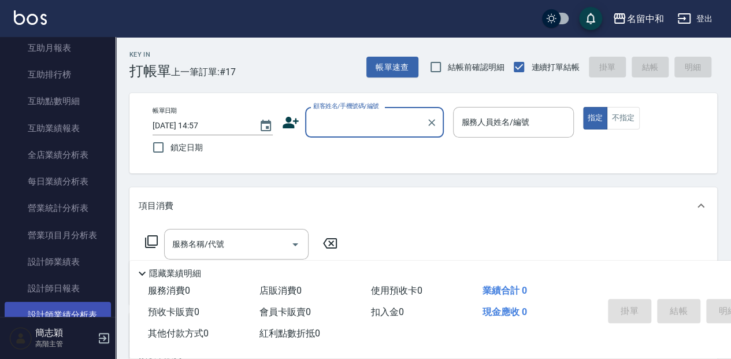
scroll to position [693, 0]
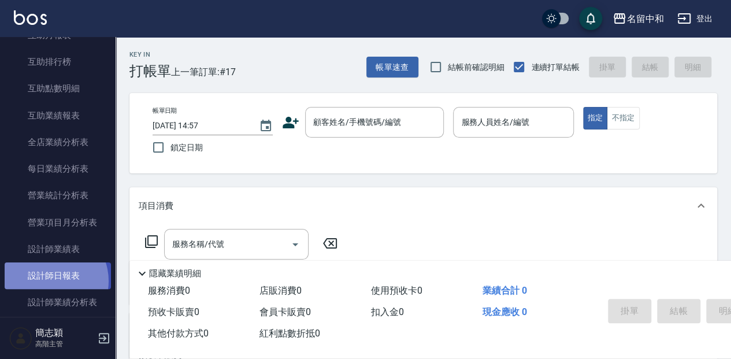
click at [49, 281] on link "設計師日報表" at bounding box center [58, 275] width 106 height 27
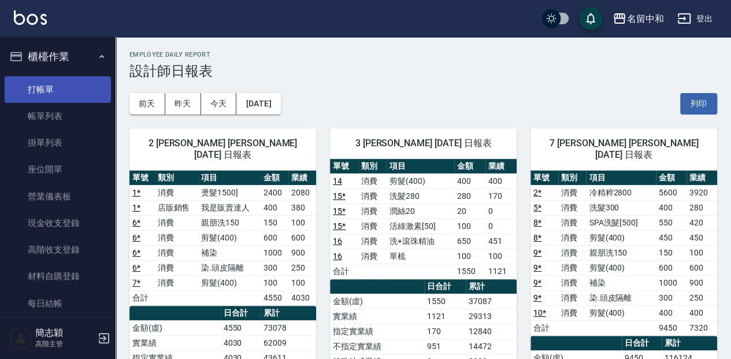
click at [66, 95] on link "打帳單" at bounding box center [58, 89] width 106 height 27
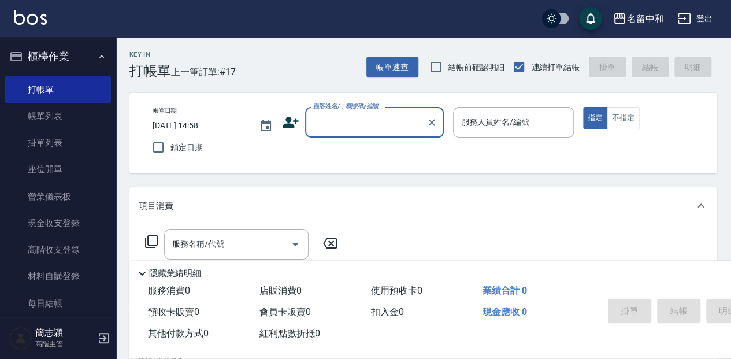
click at [326, 121] on input "顧客姓名/手機號碼/編號" at bounding box center [365, 122] width 111 height 20
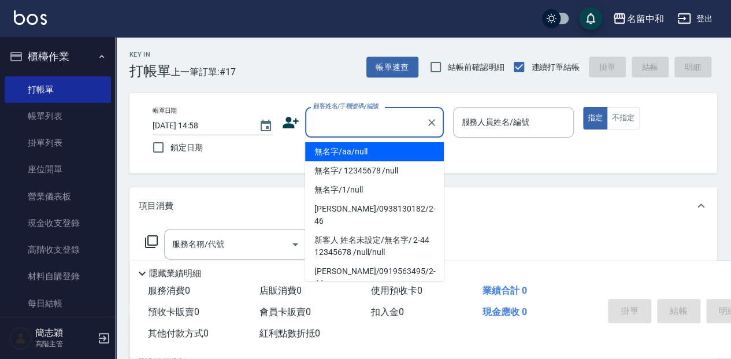
drag, startPoint x: 343, startPoint y: 150, endPoint x: 431, endPoint y: 127, distance: 91.3
click at [344, 150] on li "無名字/aa/null" at bounding box center [374, 151] width 139 height 19
type input "無名字/aa/null"
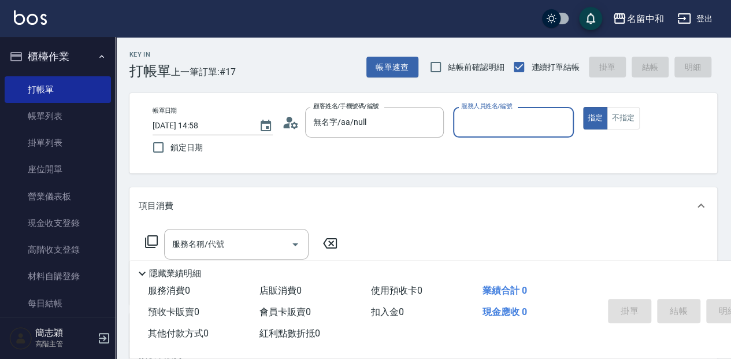
click at [479, 125] on input "服務人員姓名/編號" at bounding box center [513, 122] width 110 height 20
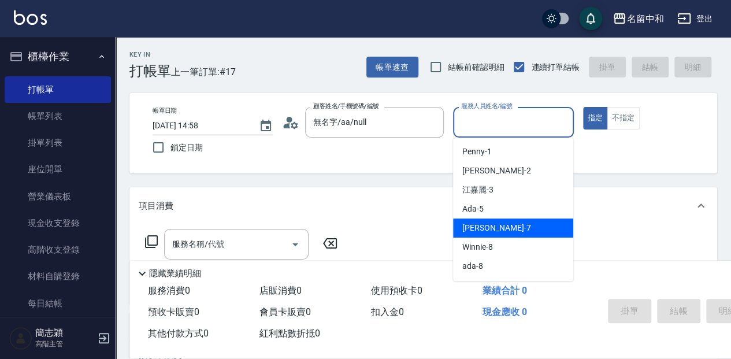
click at [537, 228] on div "[PERSON_NAME] -7" at bounding box center [513, 227] width 120 height 19
type input "[PERSON_NAME]-7"
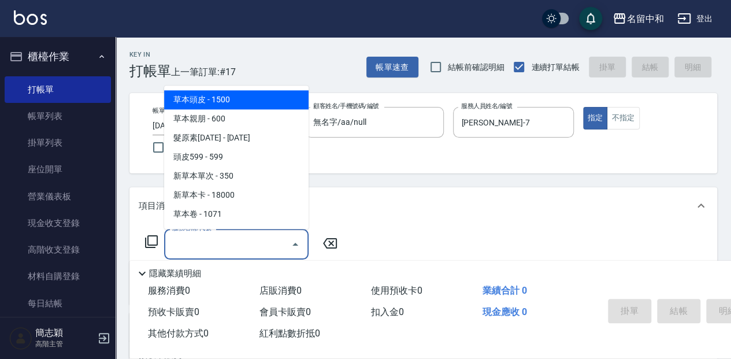
click at [188, 243] on div "服務名稱/代號 服務名稱/代號" at bounding box center [236, 244] width 144 height 31
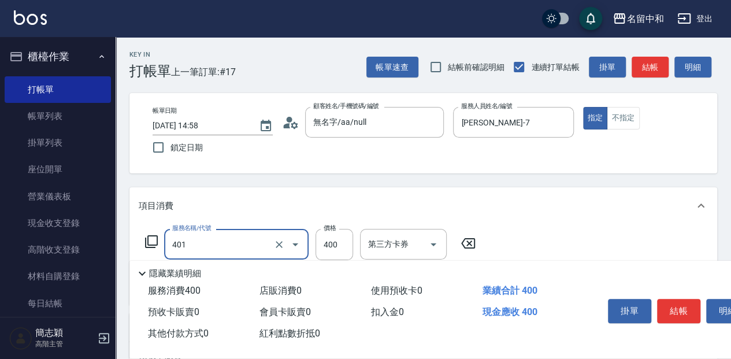
type input "剪髮(400)(401)"
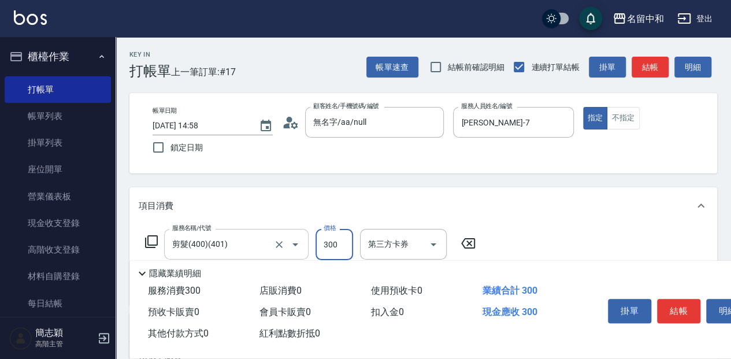
type input "300"
click at [683, 319] on div "掛單 結帳 明細" at bounding box center [678, 312] width 151 height 36
click at [682, 302] on button "結帳" at bounding box center [678, 311] width 43 height 24
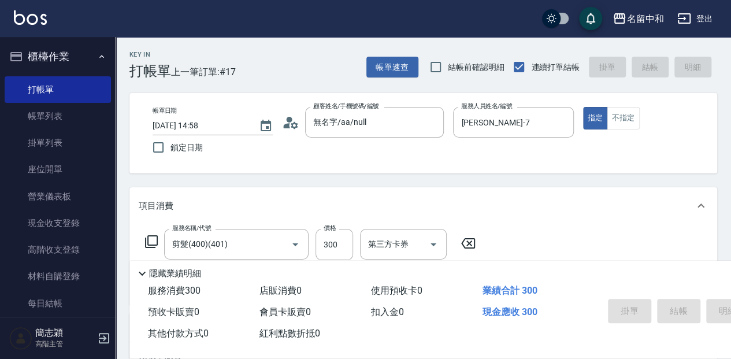
type input "[DATE] 15:26"
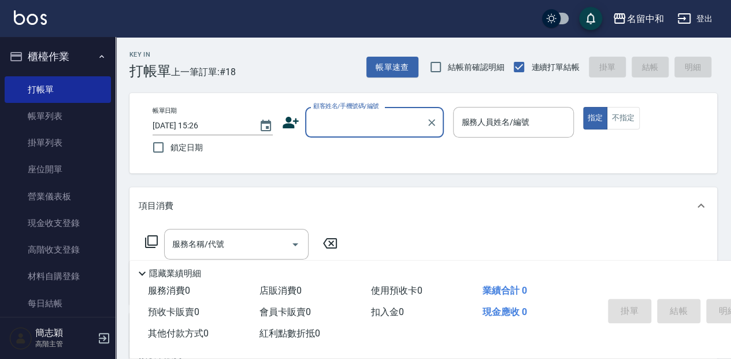
click at [326, 124] on input "顧客姓名/手機號碼/編號" at bounding box center [365, 122] width 111 height 20
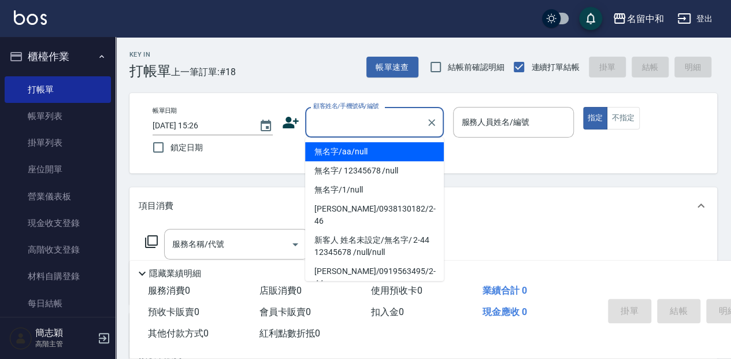
drag, startPoint x: 350, startPoint y: 154, endPoint x: 470, endPoint y: 157, distance: 120.2
click at [350, 155] on li "無名字/aa/null" at bounding box center [374, 151] width 139 height 19
type input "無名字/aa/null"
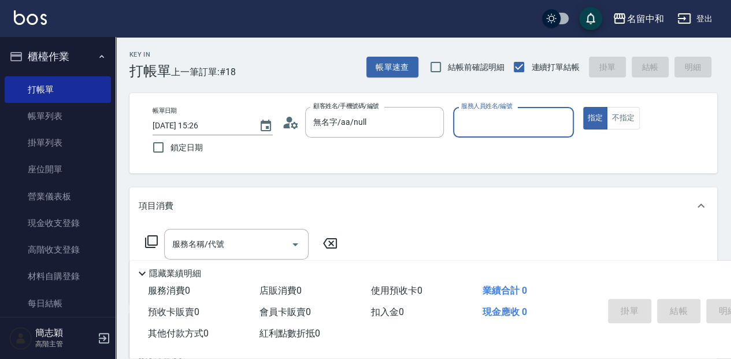
click at [474, 133] on div "服務人員姓名/編號" at bounding box center [513, 122] width 120 height 31
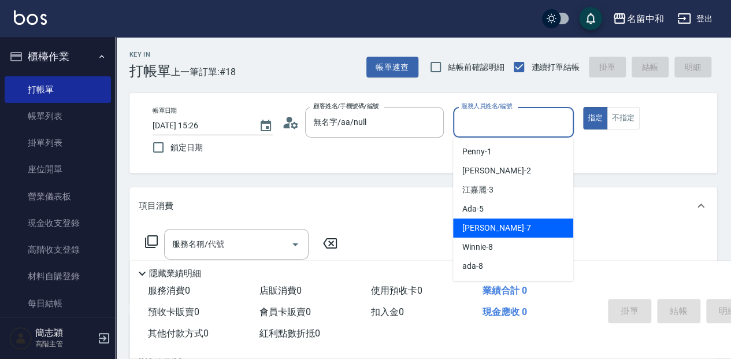
click at [520, 219] on div "[PERSON_NAME] -7" at bounding box center [513, 227] width 120 height 19
type input "[PERSON_NAME]-7"
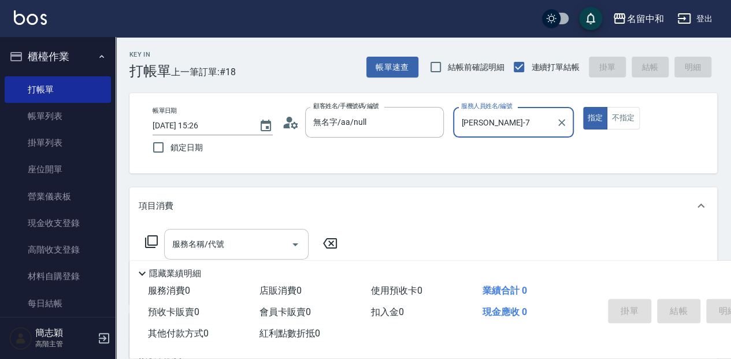
drag, startPoint x: 221, startPoint y: 246, endPoint x: 247, endPoint y: 237, distance: 27.6
click at [224, 244] on input "服務名稱/代號" at bounding box center [227, 244] width 117 height 20
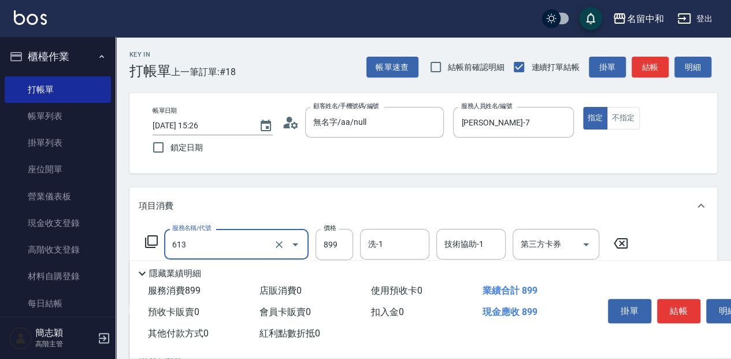
type input "5G護髮(613)"
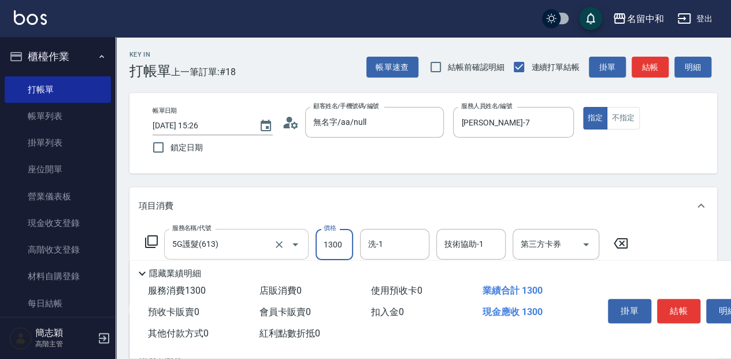
type input "1300"
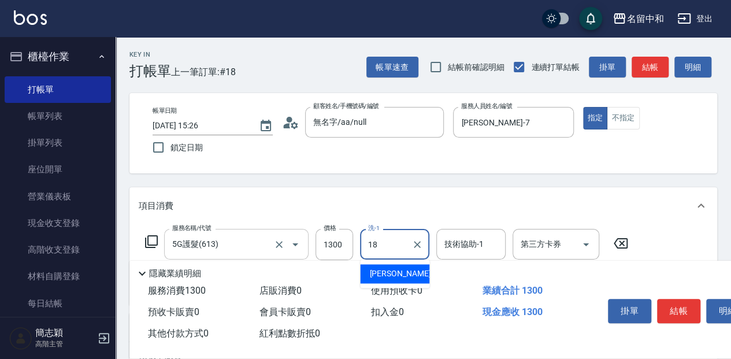
type input "[PERSON_NAME]-18"
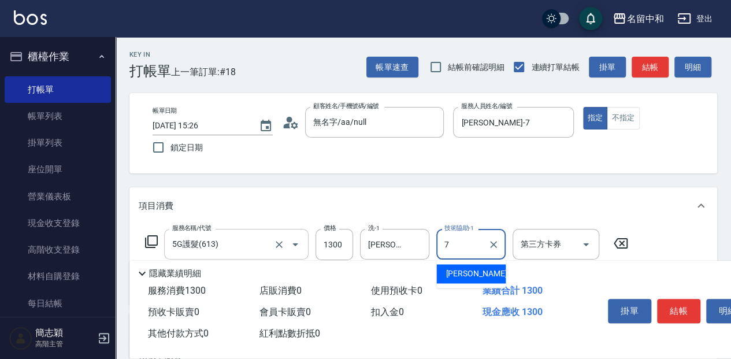
type input "[PERSON_NAME]-7"
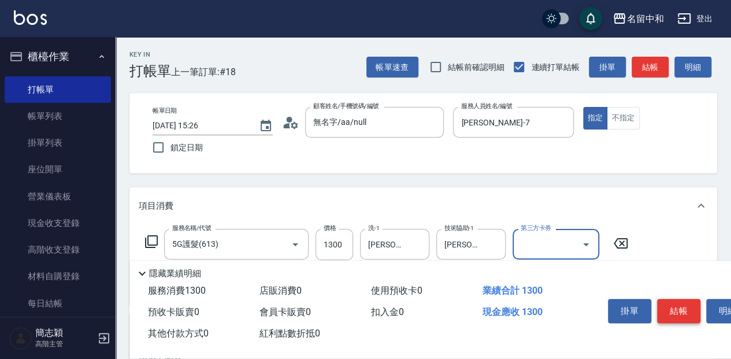
click at [676, 312] on button "結帳" at bounding box center [678, 311] width 43 height 24
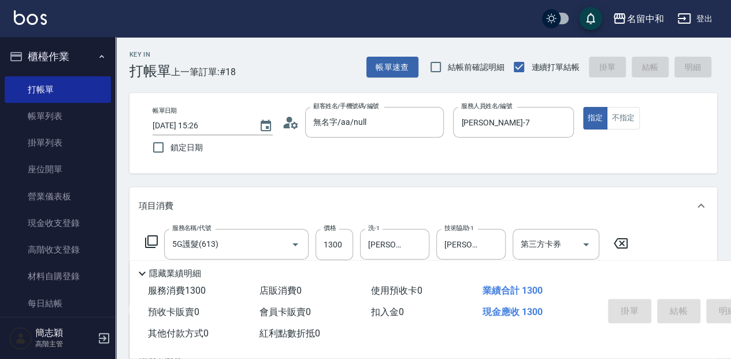
type input "[DATE] 15:27"
